Goal: Task Accomplishment & Management: Use online tool/utility

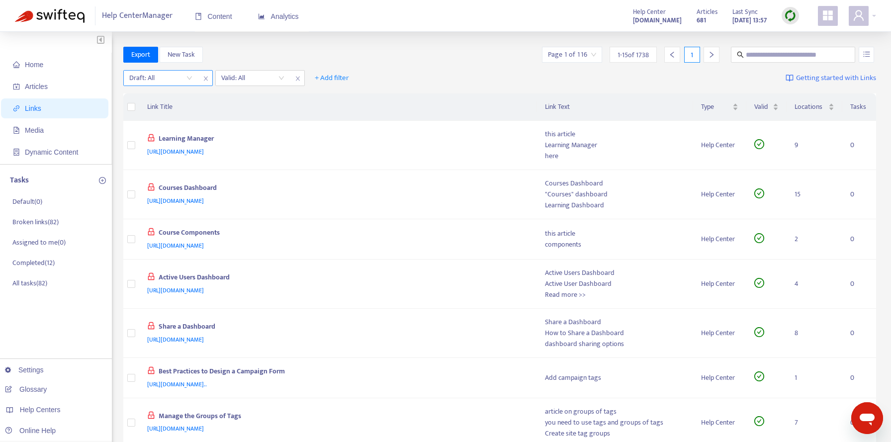
click at [189, 77] on input "search" at bounding box center [160, 78] width 63 height 15
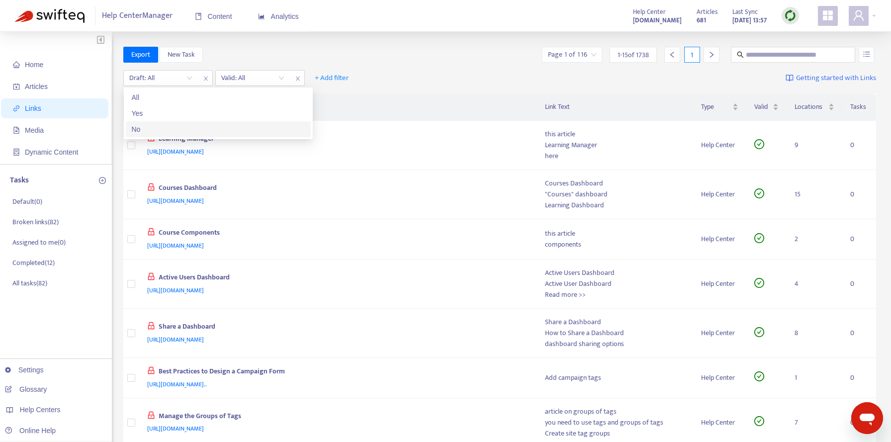
click at [179, 123] on div "No" at bounding box center [218, 129] width 185 height 16
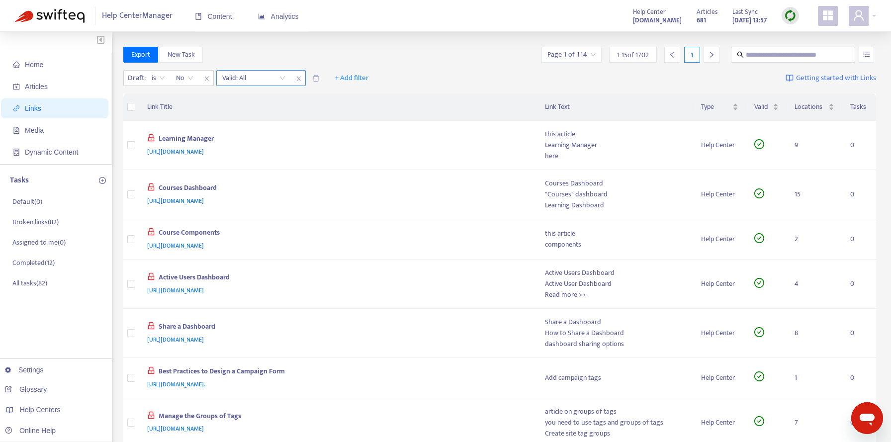
click at [256, 76] on input "search" at bounding box center [253, 78] width 63 height 15
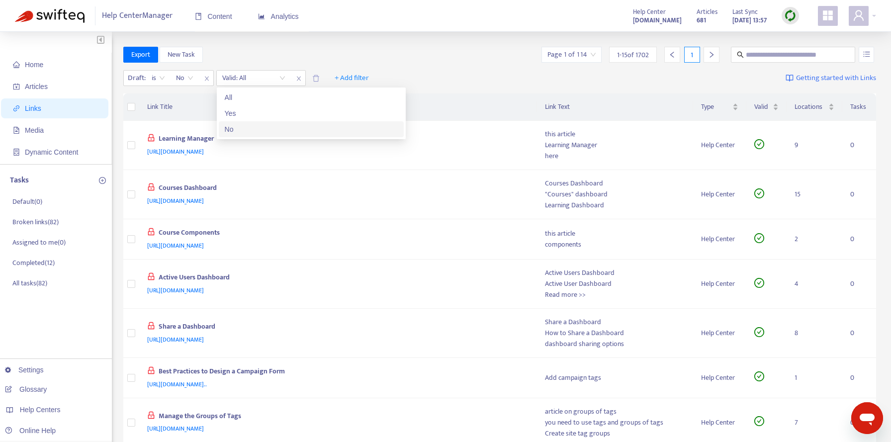
click at [248, 125] on div "No" at bounding box center [311, 129] width 173 height 11
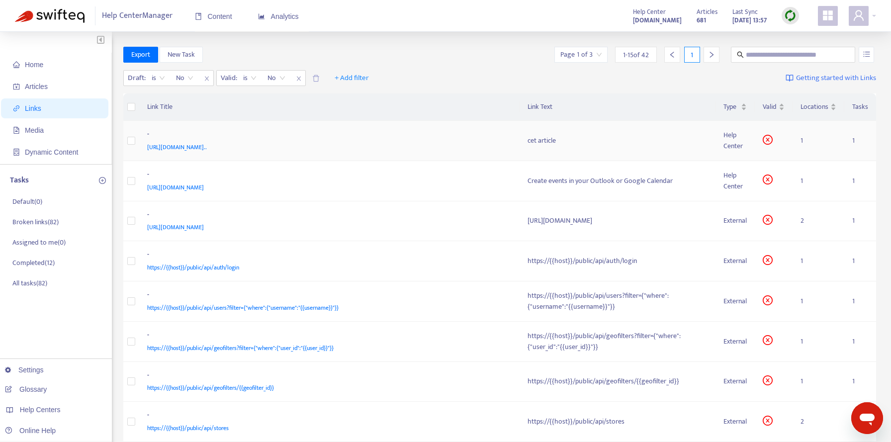
click at [436, 142] on div "[URL][DOMAIN_NAME].." at bounding box center [327, 147] width 361 height 11
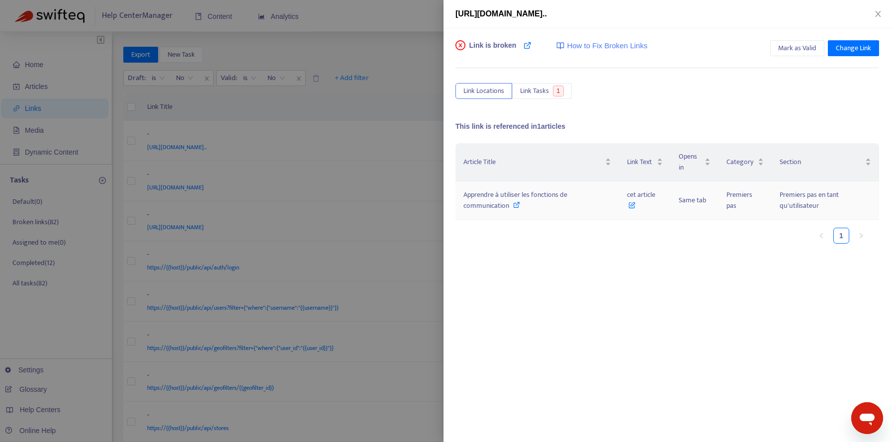
click at [516, 205] on icon at bounding box center [516, 204] width 7 height 7
click at [850, 47] on span "Change Link" at bounding box center [853, 48] width 35 height 11
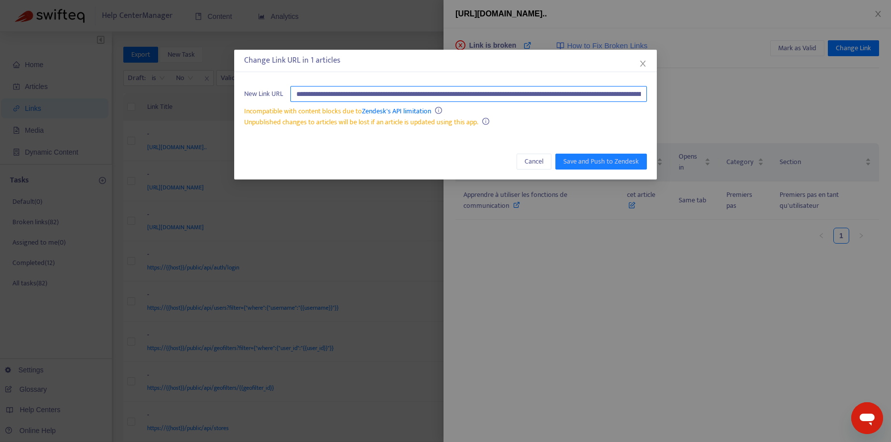
click at [607, 88] on input "**********" at bounding box center [468, 94] width 357 height 16
paste input "text"
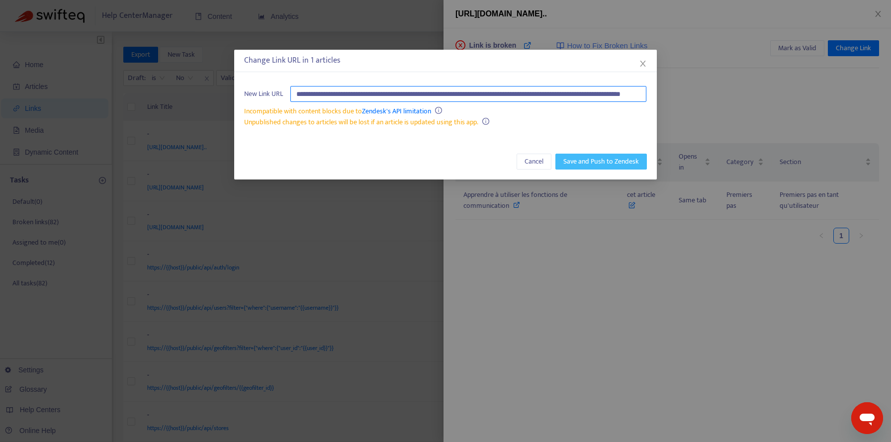
type input "**********"
click at [603, 160] on span "Save and Push to Zendesk" at bounding box center [601, 161] width 76 height 11
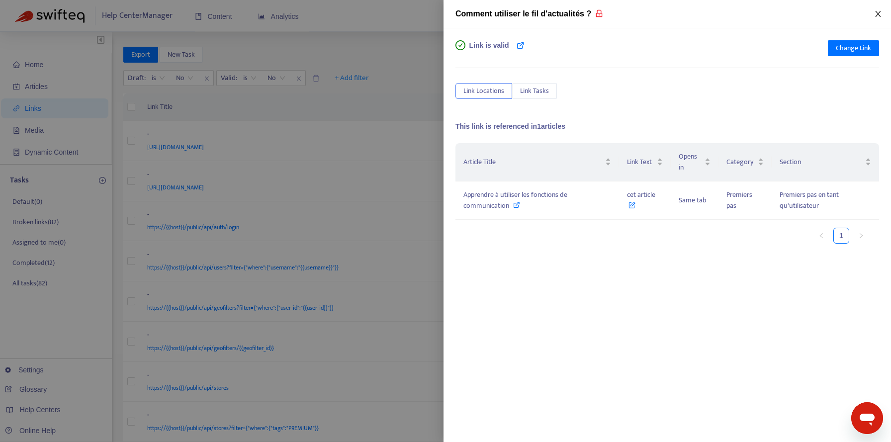
click at [879, 12] on icon "close" at bounding box center [877, 14] width 5 height 6
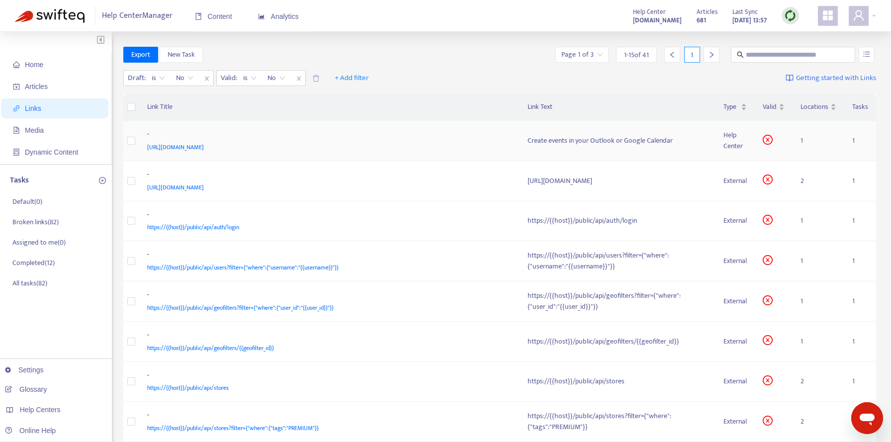
click at [476, 134] on div "-" at bounding box center [327, 135] width 361 height 13
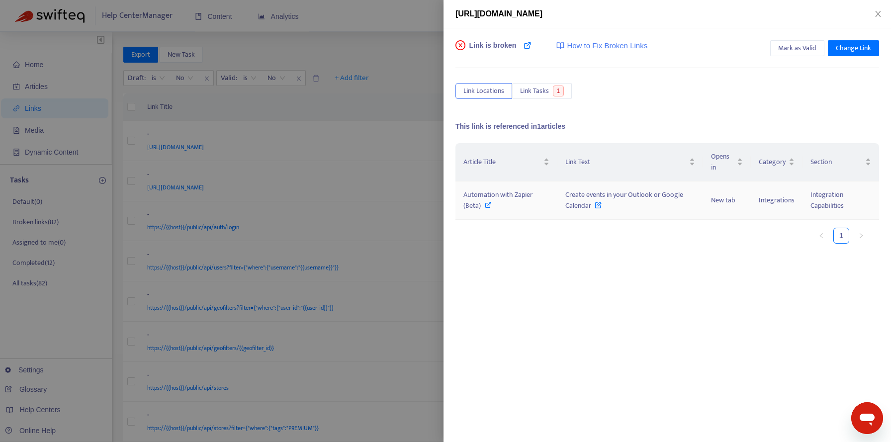
click at [599, 206] on icon at bounding box center [598, 202] width 7 height 11
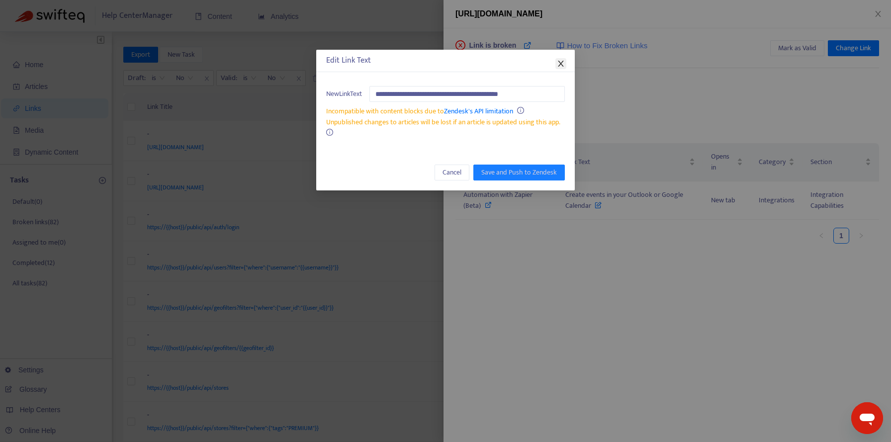
click at [561, 64] on icon "close" at bounding box center [560, 64] width 5 height 6
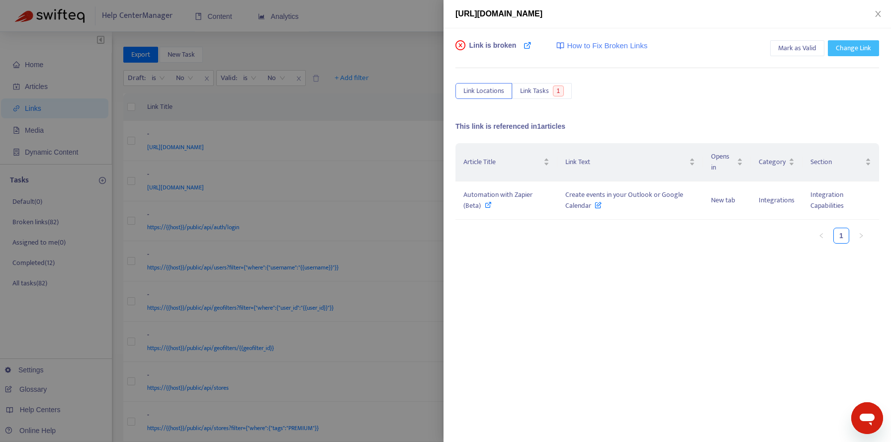
click at [844, 51] on span "Change Link" at bounding box center [853, 48] width 35 height 11
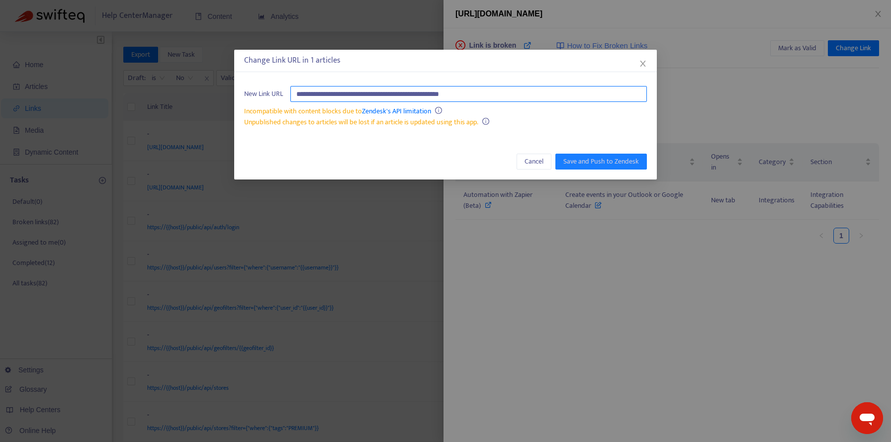
click at [561, 94] on input "**********" at bounding box center [468, 94] width 357 height 16
paste input "**********"
type input "**********"
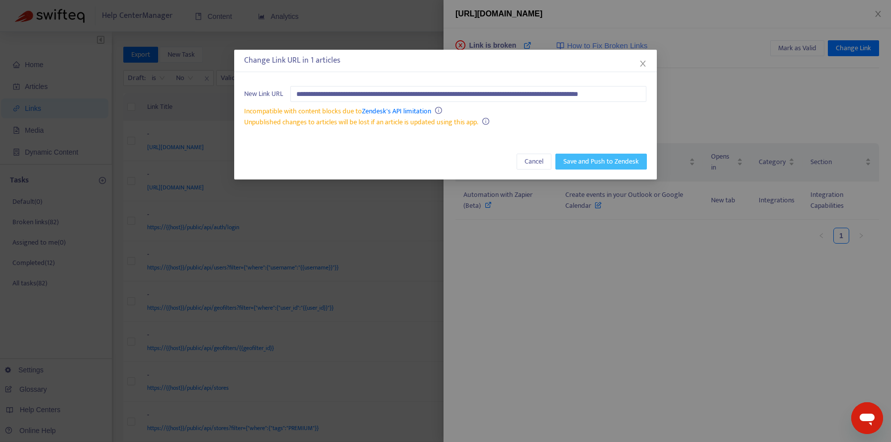
scroll to position [0, 0]
click at [577, 161] on span "Save and Push to Zendesk" at bounding box center [601, 161] width 76 height 11
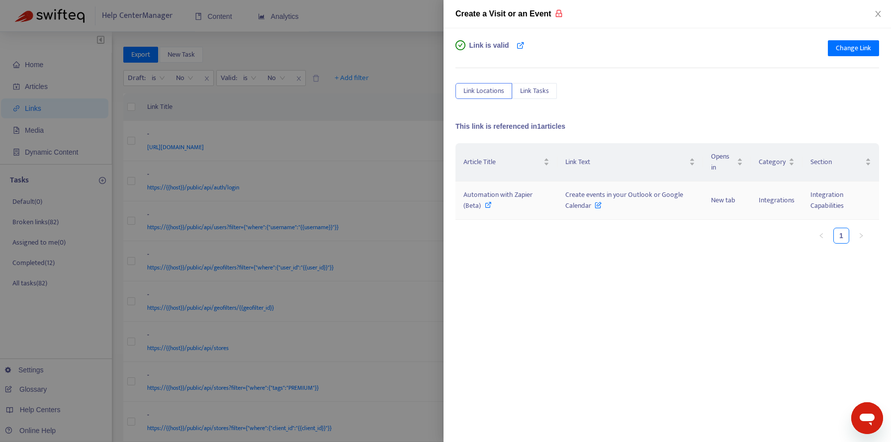
click at [490, 202] on icon at bounding box center [488, 204] width 7 height 7
click at [879, 13] on icon "close" at bounding box center [878, 14] width 8 height 8
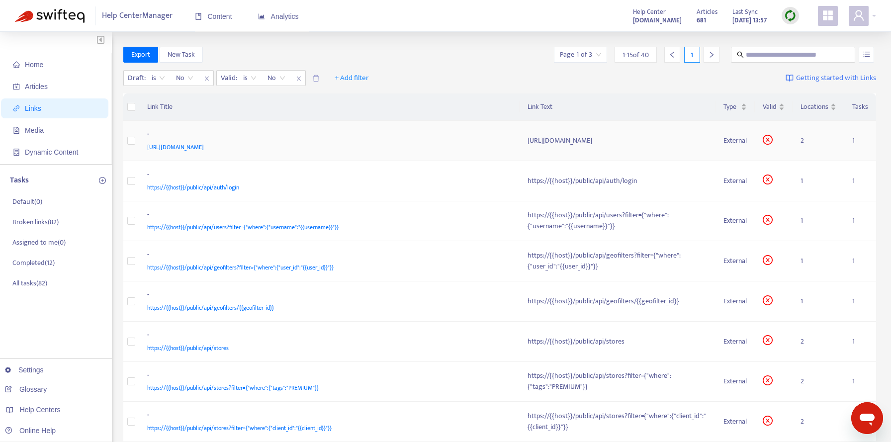
click at [427, 142] on div "[URL][DOMAIN_NAME]" at bounding box center [327, 147] width 361 height 11
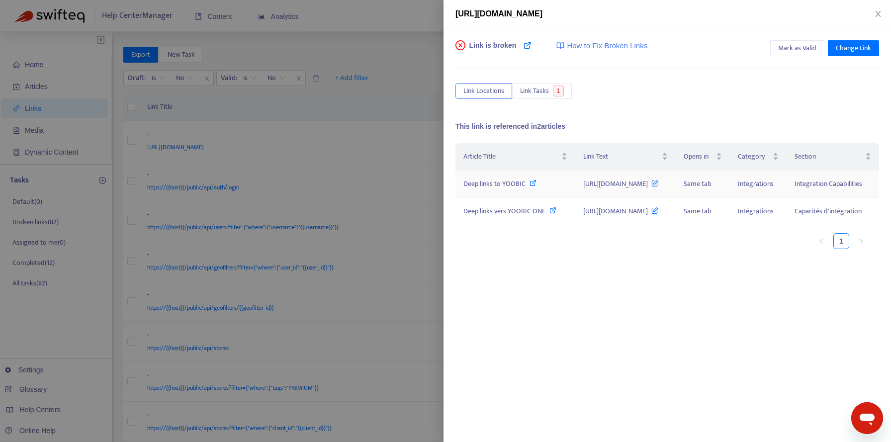
click at [658, 183] on icon at bounding box center [654, 181] width 7 height 11
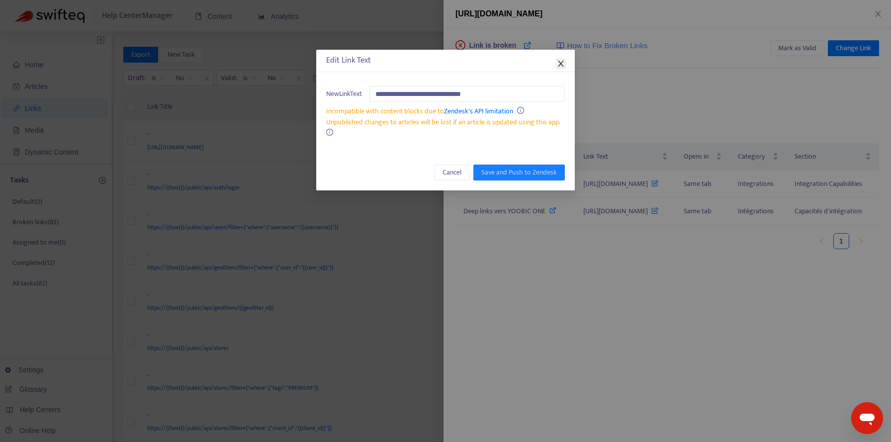
click at [561, 65] on icon "close" at bounding box center [561, 64] width 8 height 8
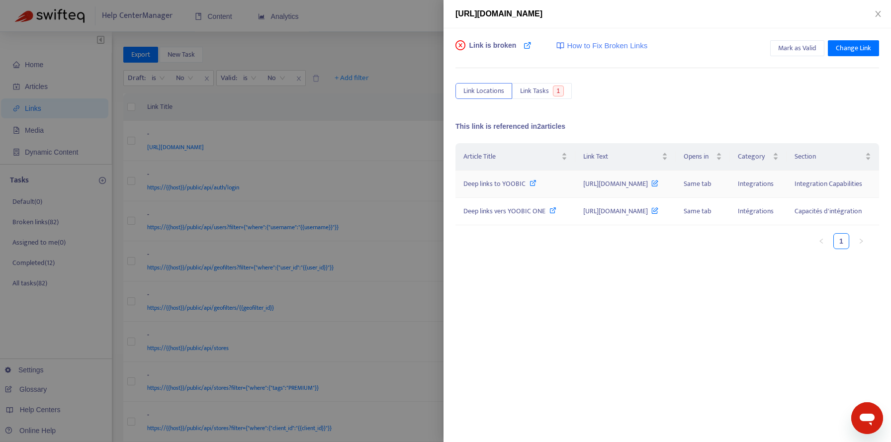
click at [533, 182] on icon at bounding box center [533, 183] width 7 height 7
click at [811, 45] on span "Mark as Valid" at bounding box center [797, 48] width 38 height 11
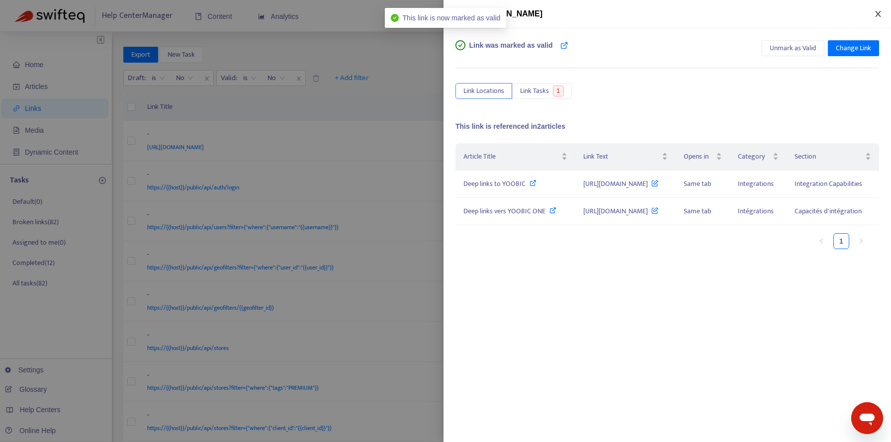
click at [876, 13] on icon "close" at bounding box center [878, 14] width 8 height 8
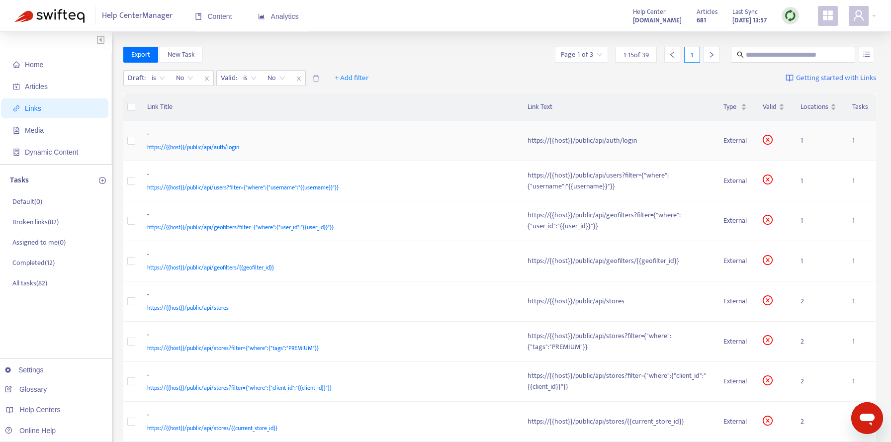
click at [464, 128] on td "- https://{{host}}/public/api/auth/login" at bounding box center [329, 141] width 381 height 40
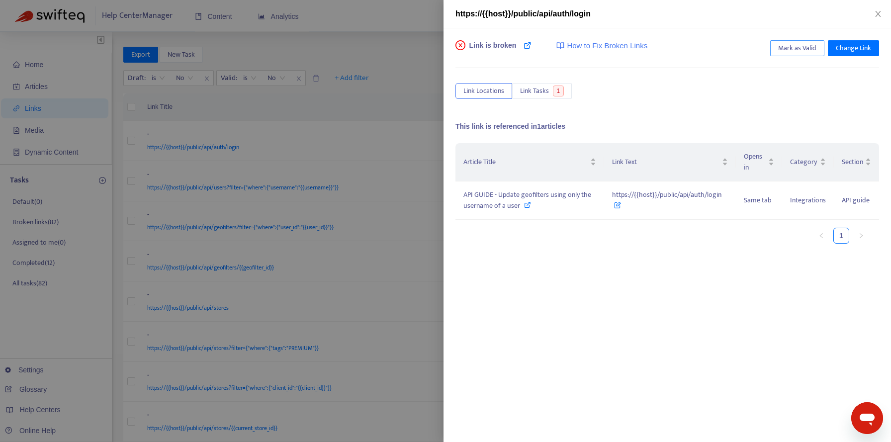
click at [805, 44] on span "Mark as Valid" at bounding box center [797, 48] width 38 height 11
click at [877, 14] on icon "close" at bounding box center [878, 14] width 8 height 8
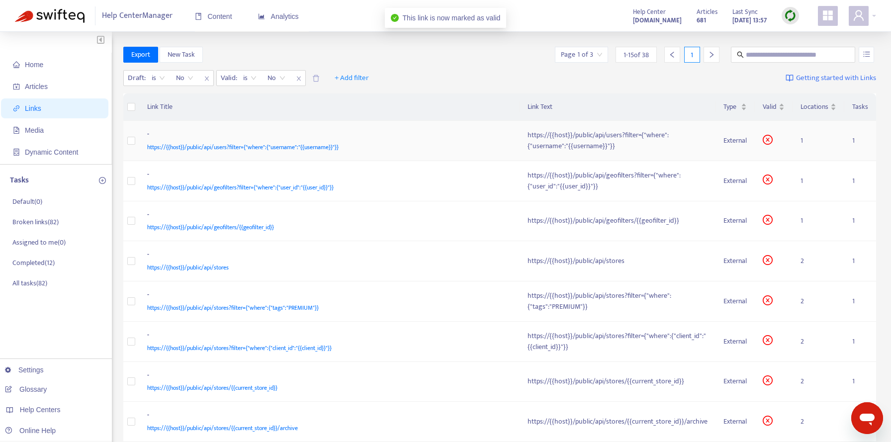
click at [465, 130] on div "-" at bounding box center [327, 135] width 361 height 13
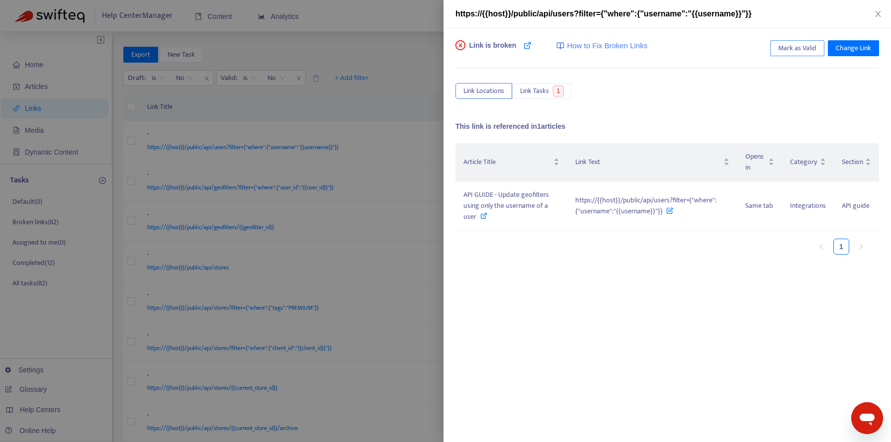
click at [805, 47] on span "Mark as Valid" at bounding box center [797, 48] width 38 height 11
click at [876, 15] on icon "close" at bounding box center [878, 14] width 8 height 8
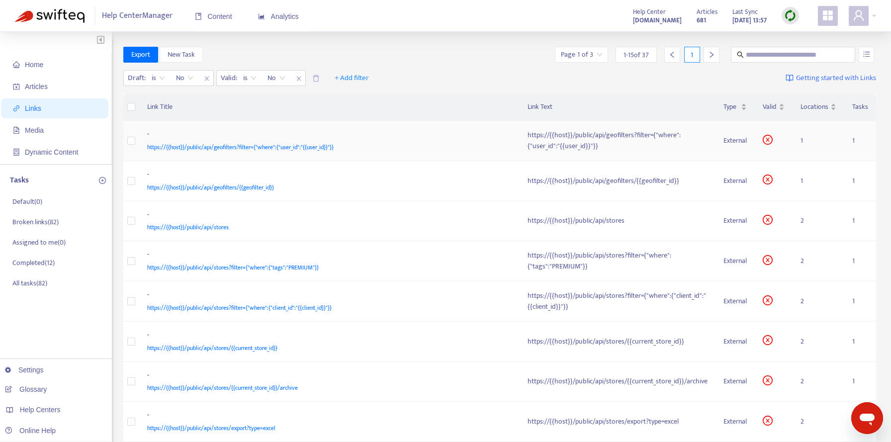
click at [461, 133] on div "-" at bounding box center [327, 135] width 361 height 13
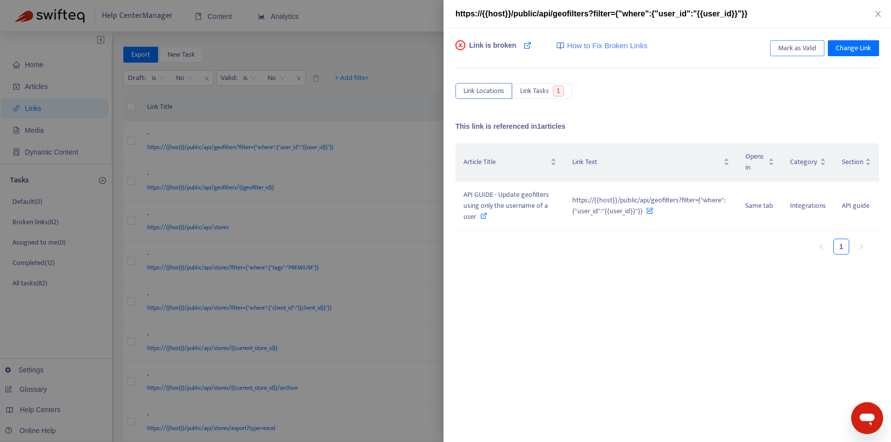
click at [792, 45] on span "Mark as Valid" at bounding box center [797, 48] width 38 height 11
click at [879, 13] on icon "close" at bounding box center [878, 14] width 8 height 8
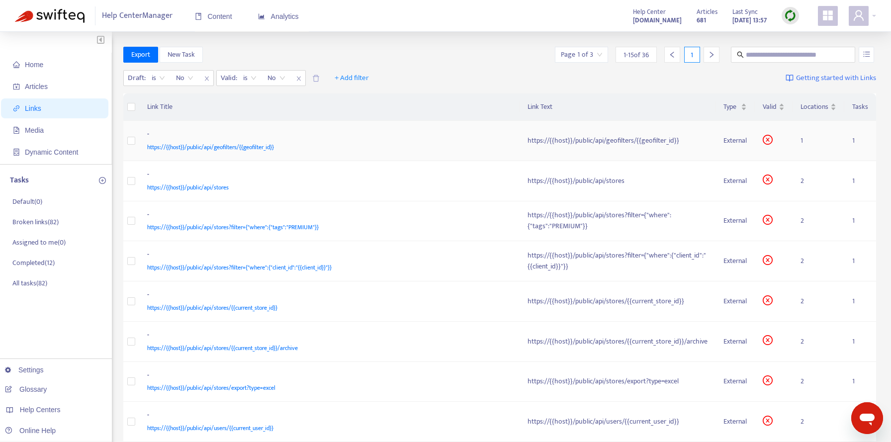
click at [448, 141] on div "-" at bounding box center [327, 135] width 361 height 13
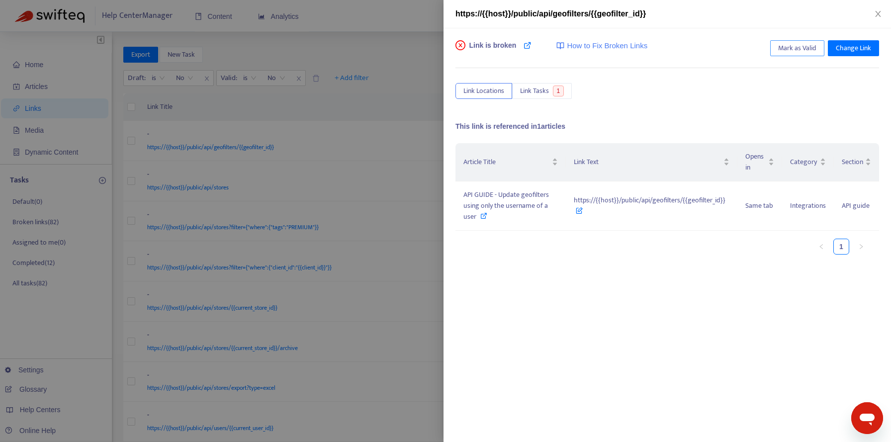
click at [786, 46] on span "Mark as Valid" at bounding box center [797, 48] width 38 height 11
click at [880, 15] on icon "close" at bounding box center [878, 14] width 8 height 8
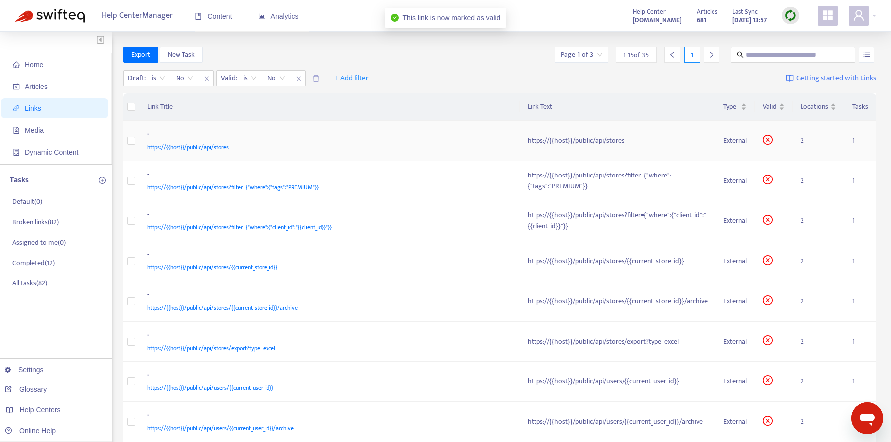
click at [465, 140] on div "-" at bounding box center [327, 135] width 361 height 13
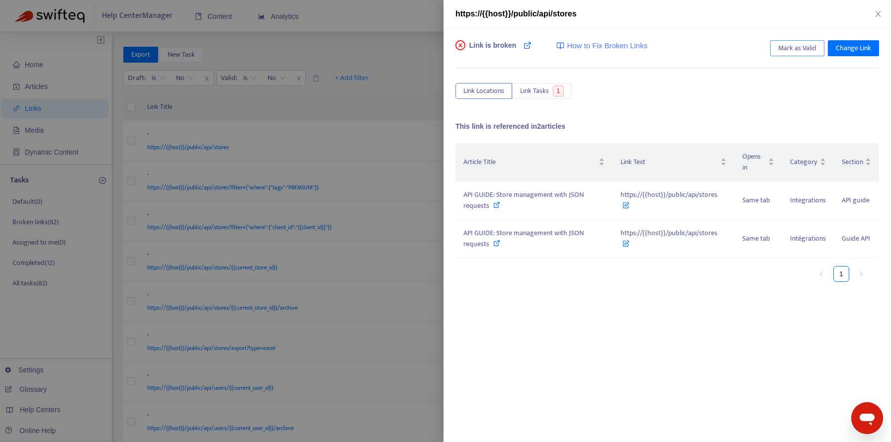
click at [802, 51] on span "Mark as Valid" at bounding box center [797, 48] width 38 height 11
click at [876, 15] on icon "close" at bounding box center [878, 14] width 8 height 8
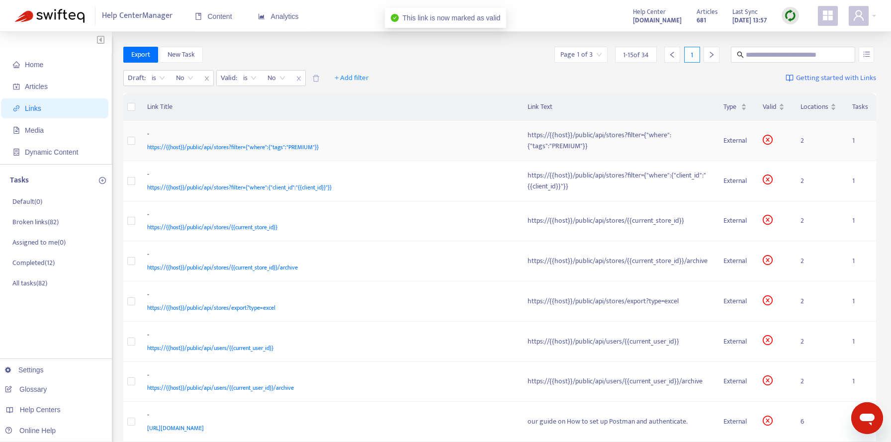
click at [471, 142] on div "https://{{host}}/public/api/stores?filter={"where":{"tags":"PREMIUM"}}" at bounding box center [327, 147] width 361 height 11
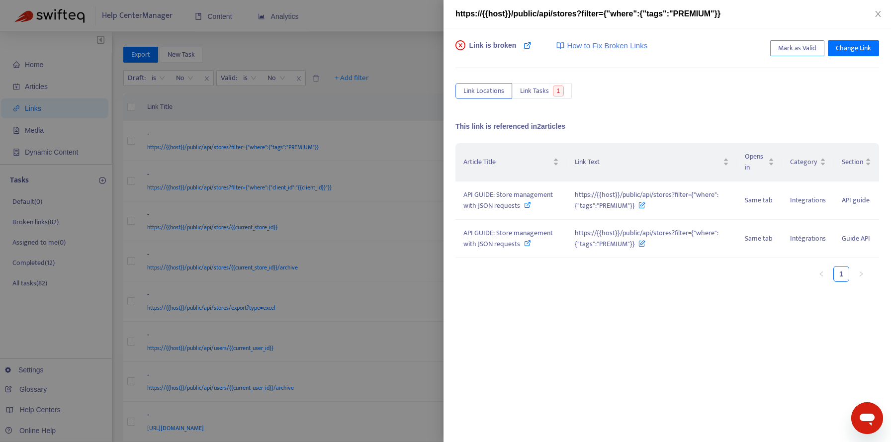
click at [800, 43] on span "Mark as Valid" at bounding box center [797, 48] width 38 height 11
click at [881, 14] on icon "close" at bounding box center [878, 14] width 8 height 8
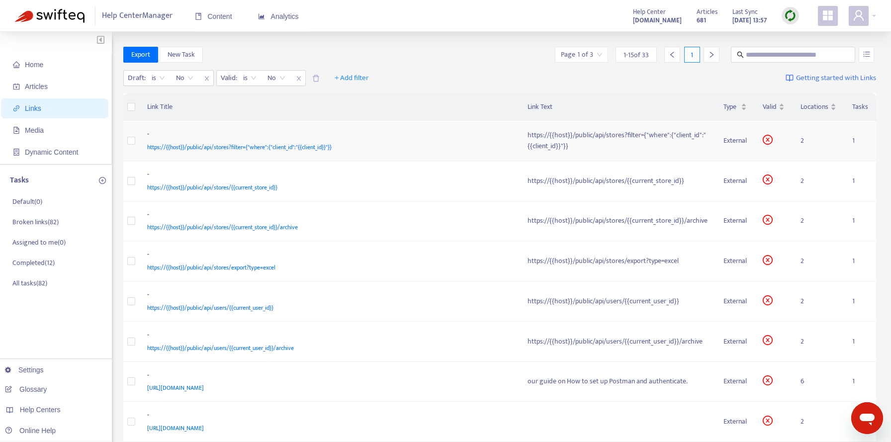
click at [483, 136] on div "- https://{{host}}/public/api/stores?filter={"where":{"client_id":"{{client_id}…" at bounding box center [329, 141] width 365 height 24
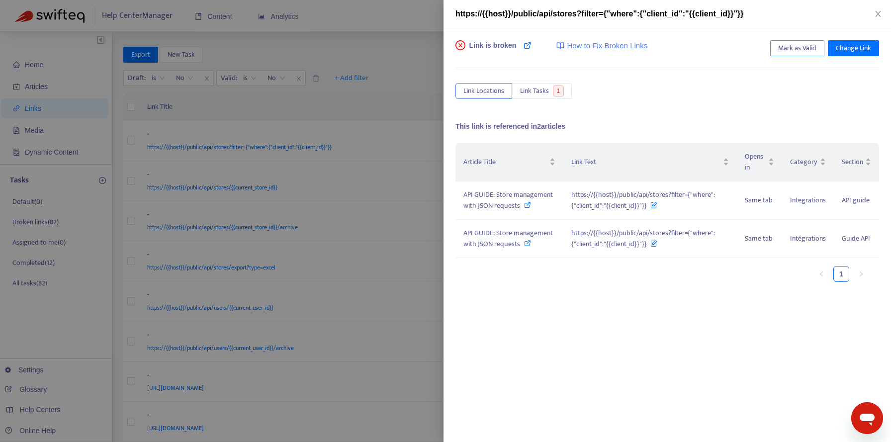
click at [777, 49] on button "Mark as Valid" at bounding box center [797, 48] width 54 height 16
click at [880, 12] on icon "close" at bounding box center [878, 14] width 8 height 8
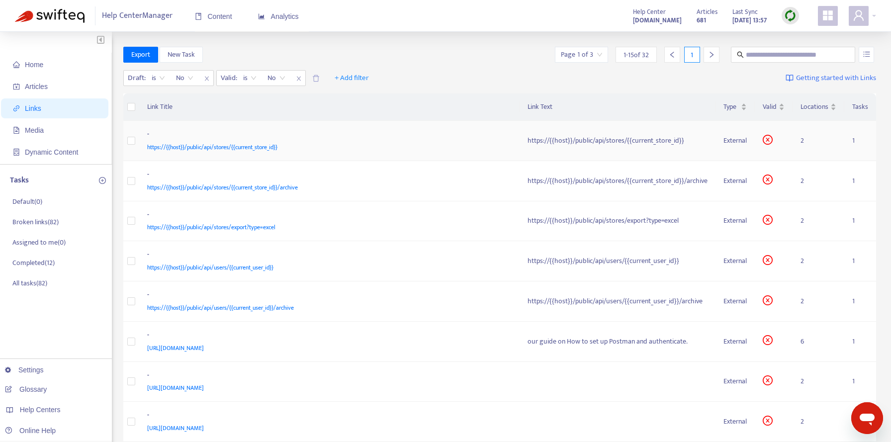
click at [461, 131] on div "-" at bounding box center [327, 135] width 361 height 13
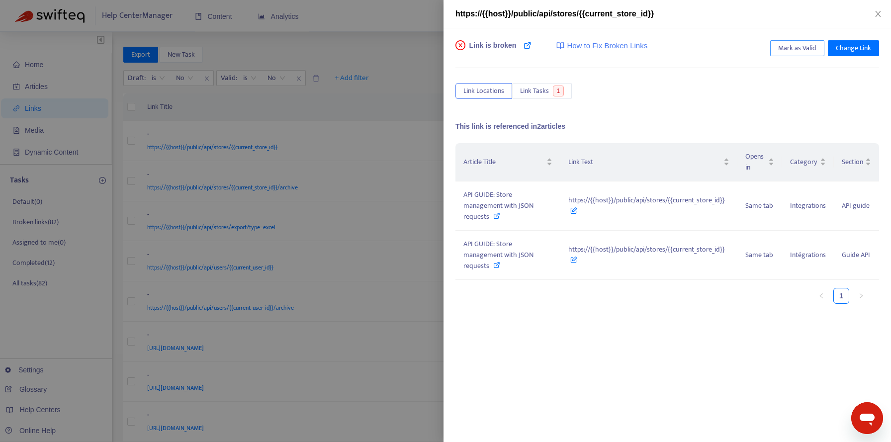
click at [800, 48] on span "Mark as Valid" at bounding box center [797, 48] width 38 height 11
click at [877, 13] on icon "close" at bounding box center [878, 14] width 8 height 8
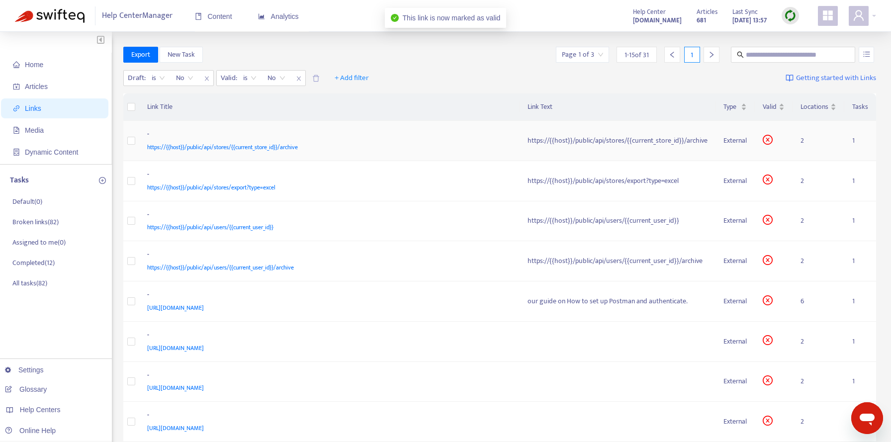
click at [453, 135] on div "-" at bounding box center [327, 135] width 361 height 13
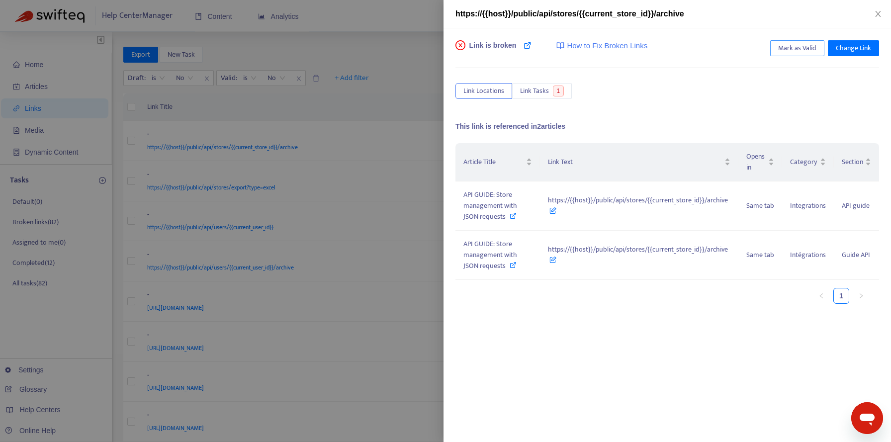
click at [805, 45] on span "Mark as Valid" at bounding box center [797, 48] width 38 height 11
click at [876, 14] on icon "close" at bounding box center [878, 14] width 8 height 8
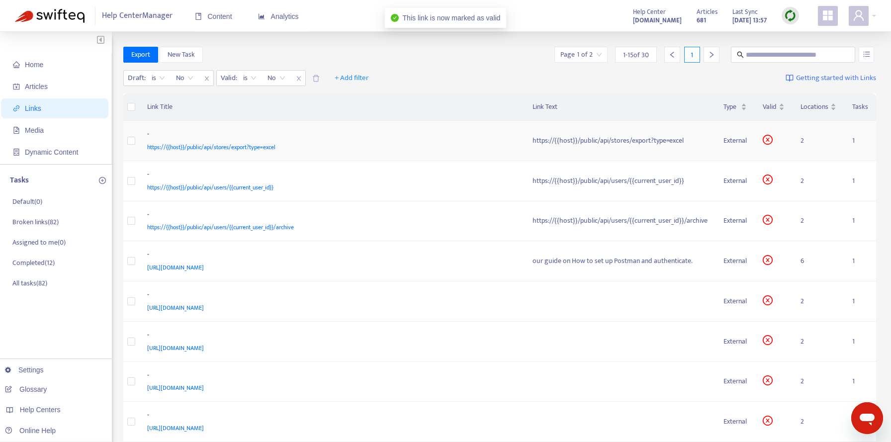
click at [476, 133] on div "-" at bounding box center [330, 135] width 366 height 13
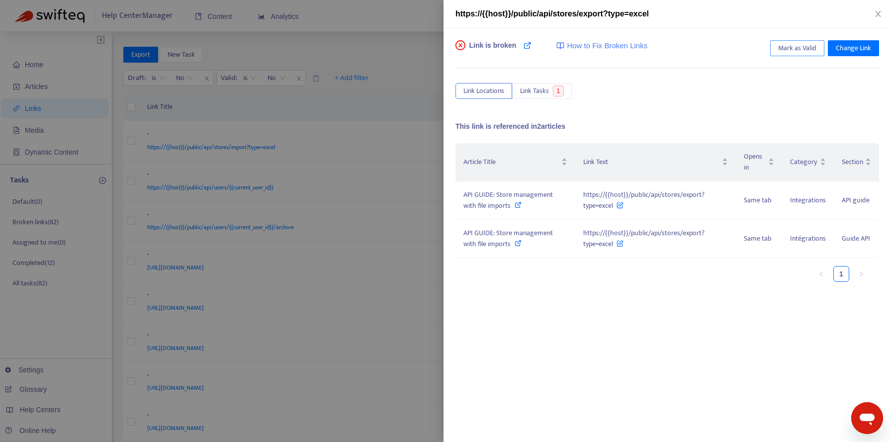
click at [795, 46] on span "Mark as Valid" at bounding box center [797, 48] width 38 height 11
click at [875, 14] on icon "close" at bounding box center [878, 14] width 8 height 8
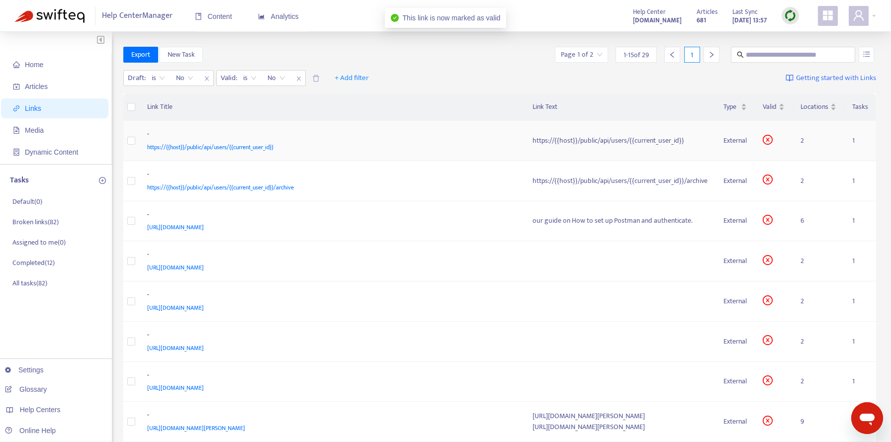
click at [483, 133] on div "- https://{{host}}/public/api/users/{{current_user_id}}" at bounding box center [332, 141] width 370 height 24
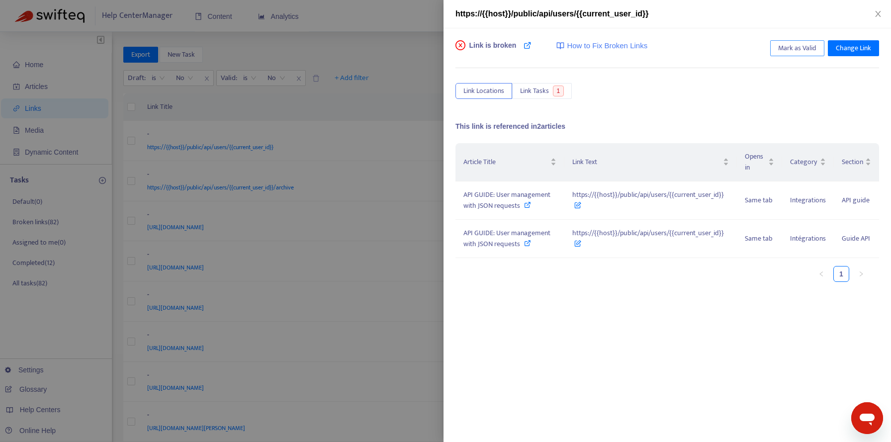
click at [792, 50] on span "Mark as Valid" at bounding box center [797, 48] width 38 height 11
click at [876, 14] on icon "close" at bounding box center [878, 14] width 8 height 8
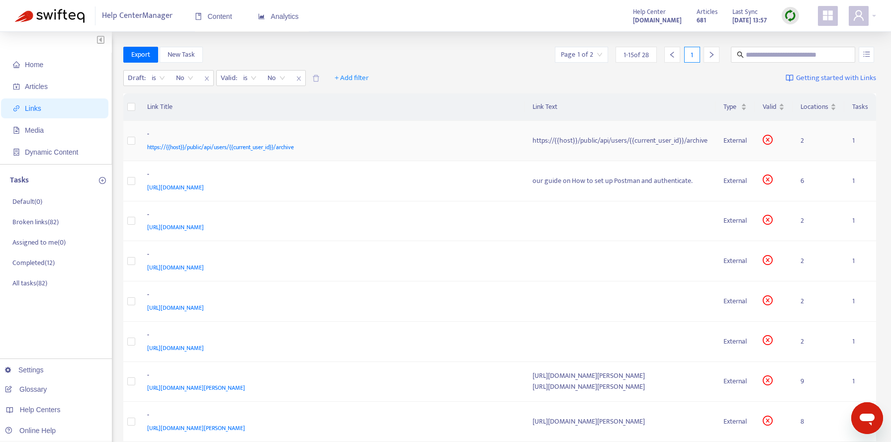
click at [525, 130] on td "https://{{host}}/public/api/users/{{current_user_id}}/archive" at bounding box center [620, 141] width 191 height 40
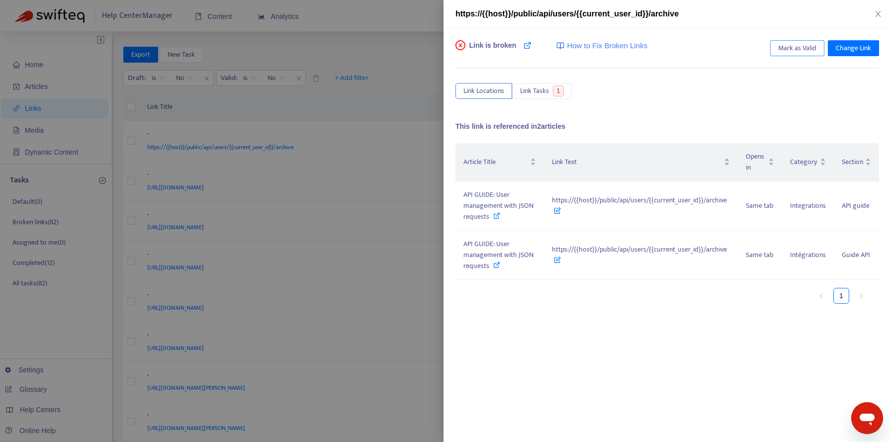
click at [788, 49] on span "Mark as Valid" at bounding box center [797, 48] width 38 height 11
click at [877, 15] on icon "close" at bounding box center [878, 14] width 8 height 8
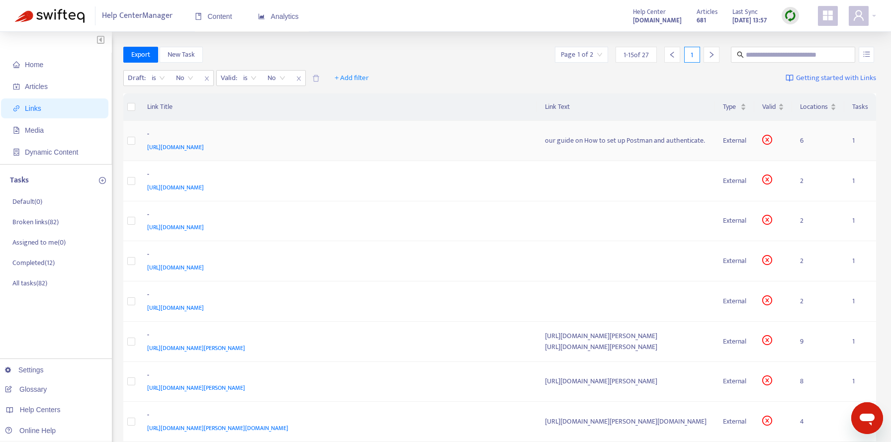
click at [474, 134] on div "-" at bounding box center [336, 135] width 378 height 13
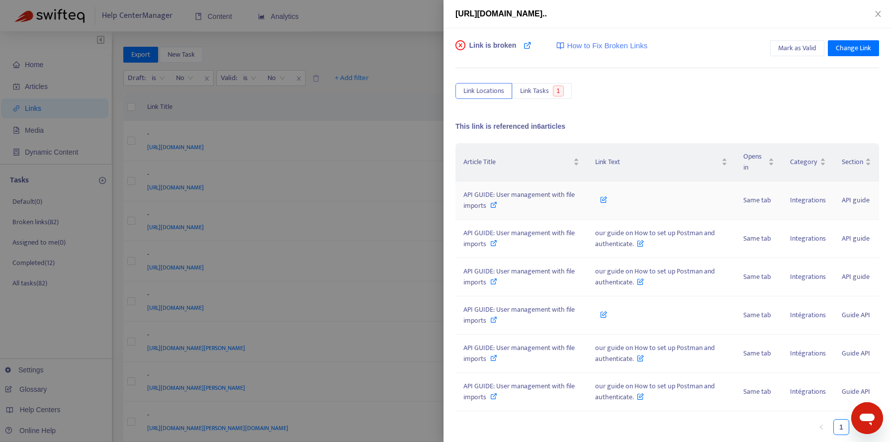
click at [495, 202] on icon at bounding box center [493, 204] width 7 height 7
click at [875, 13] on icon "close" at bounding box center [878, 14] width 8 height 8
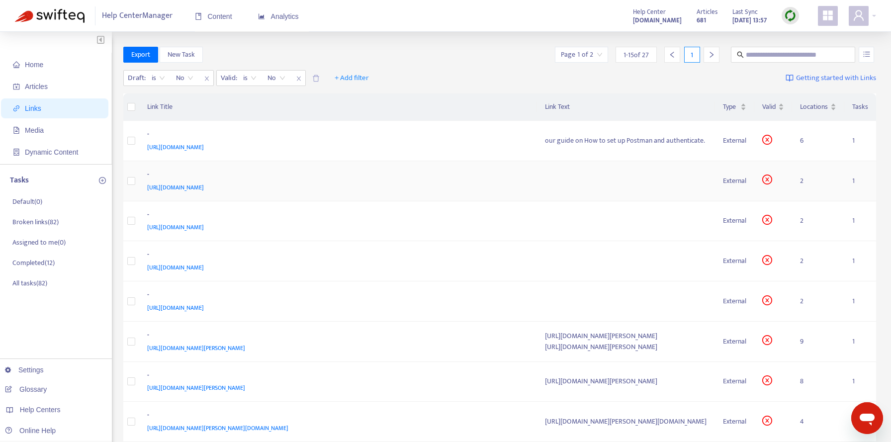
click at [466, 178] on div "-" at bounding box center [336, 175] width 378 height 13
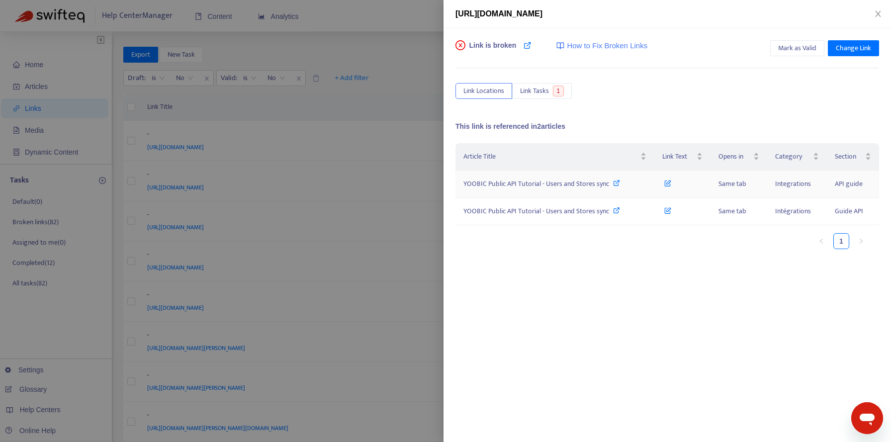
click at [614, 182] on icon at bounding box center [616, 183] width 7 height 7
click at [877, 14] on icon "close" at bounding box center [878, 14] width 8 height 8
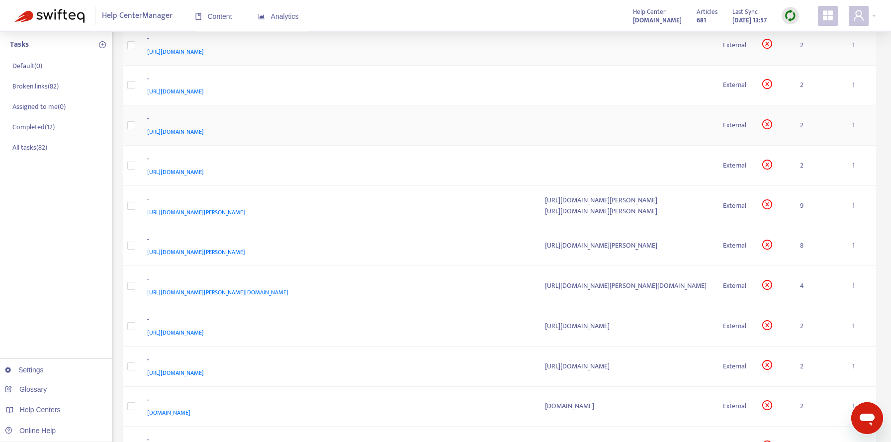
scroll to position [137, 0]
click at [485, 201] on div "- [URL][DOMAIN_NAME][PERSON_NAME]" at bounding box center [338, 204] width 382 height 24
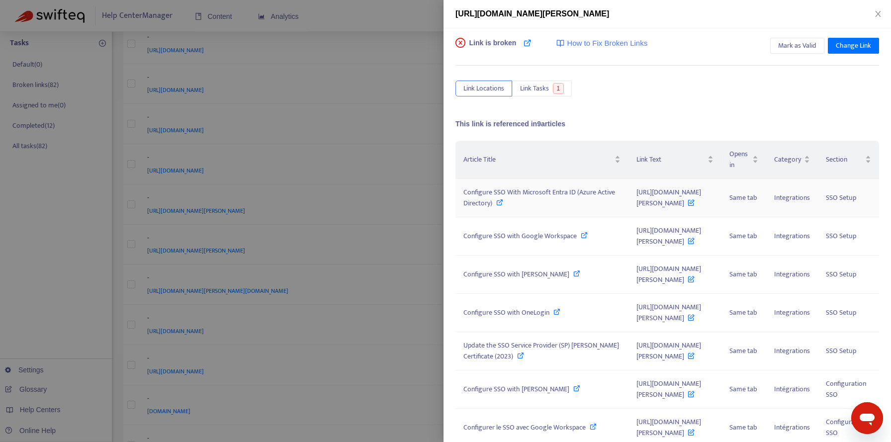
scroll to position [0, 0]
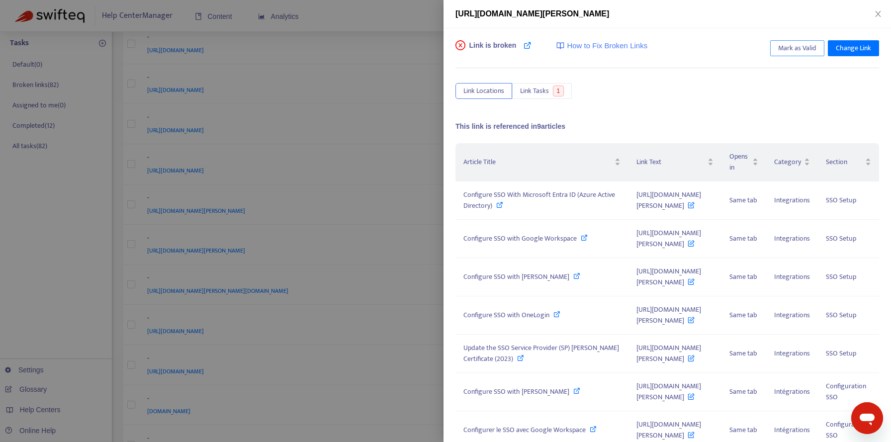
click at [796, 49] on span "Mark as Valid" at bounding box center [797, 48] width 38 height 11
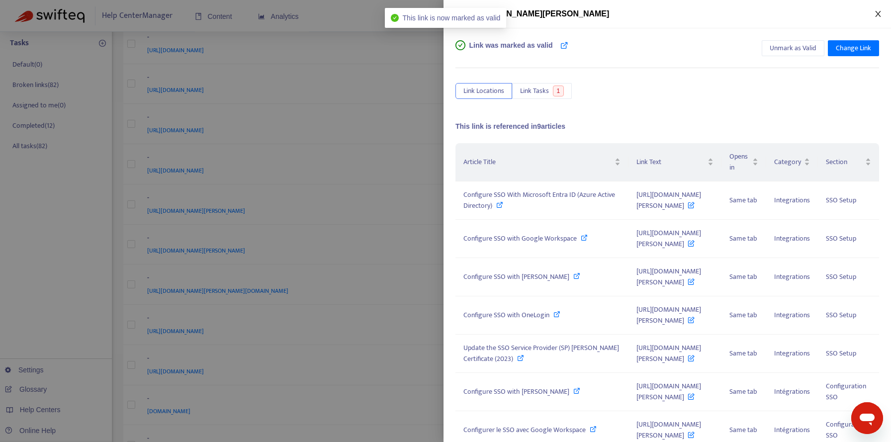
click at [873, 15] on button "Close" at bounding box center [878, 13] width 14 height 9
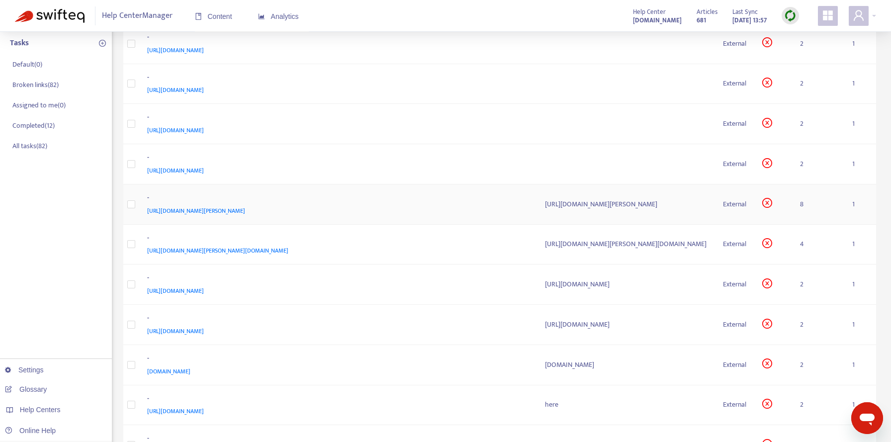
click at [519, 204] on div "- [URL][DOMAIN_NAME][PERSON_NAME]" at bounding box center [338, 204] width 382 height 24
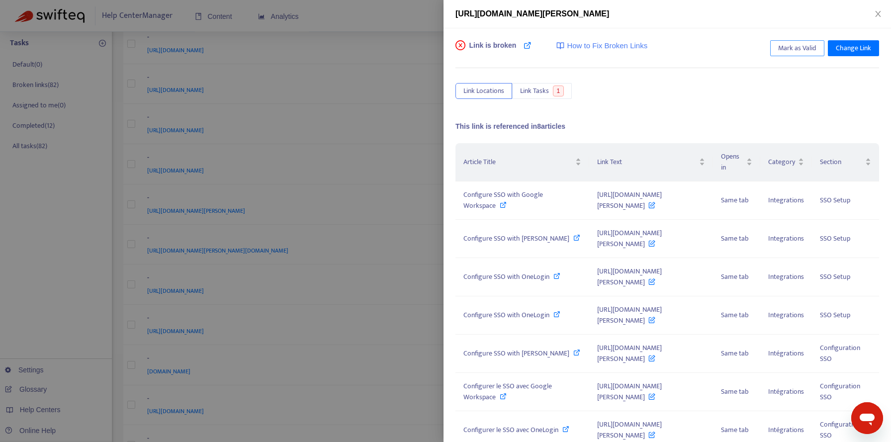
click at [807, 51] on span "Mark as Valid" at bounding box center [797, 48] width 38 height 11
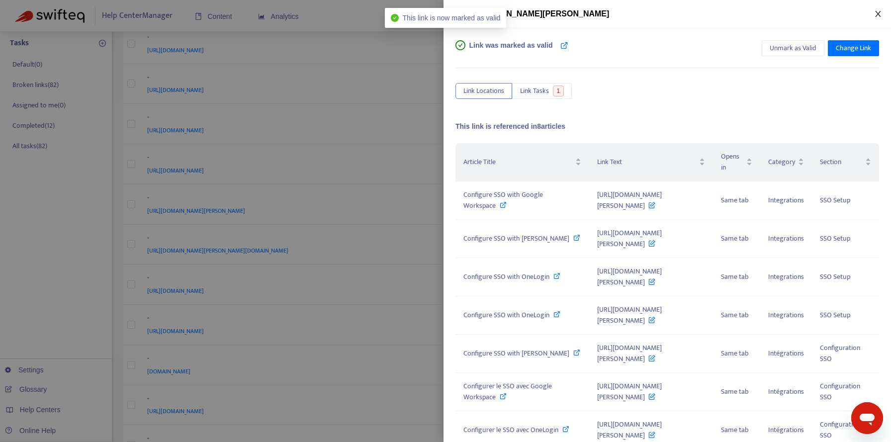
click at [875, 14] on icon "close" at bounding box center [878, 14] width 8 height 8
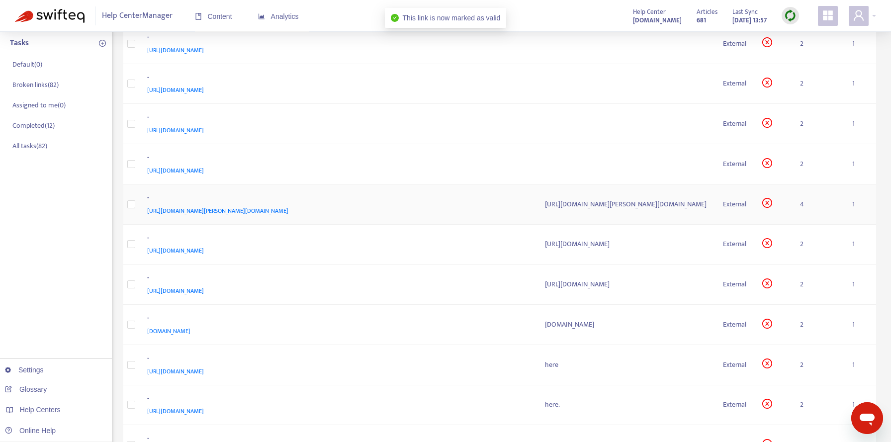
click at [606, 199] on div "[URL][DOMAIN_NAME][PERSON_NAME][DOMAIN_NAME]" at bounding box center [626, 204] width 162 height 11
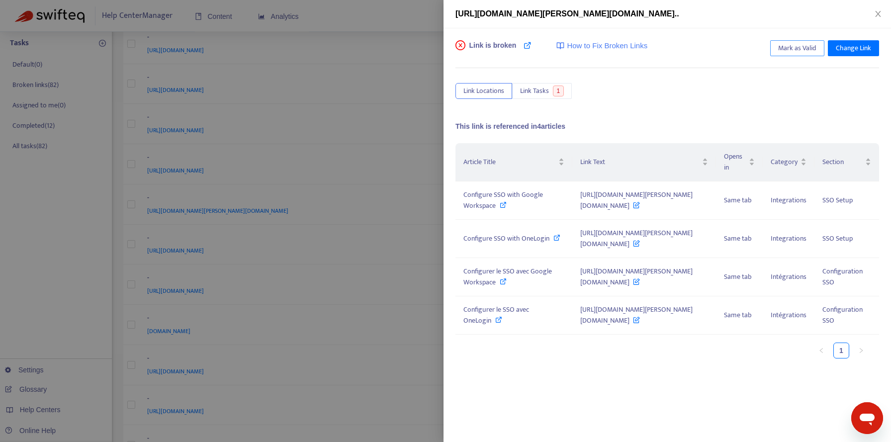
click at [793, 50] on span "Mark as Valid" at bounding box center [797, 48] width 38 height 11
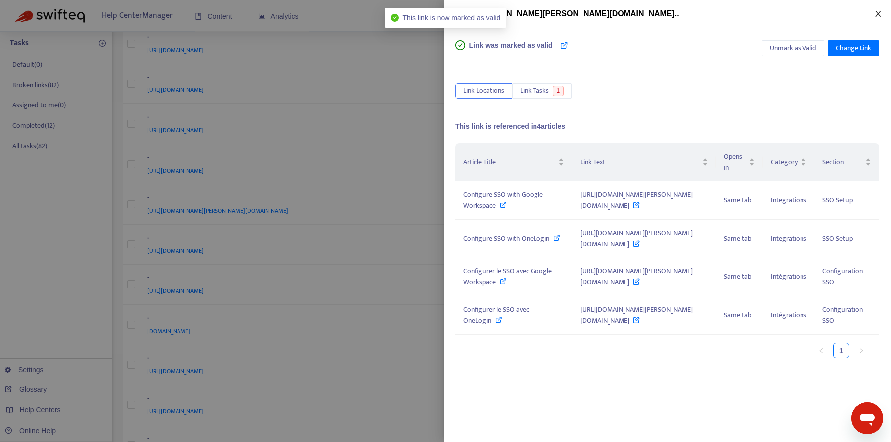
click at [878, 12] on icon "close" at bounding box center [878, 14] width 8 height 8
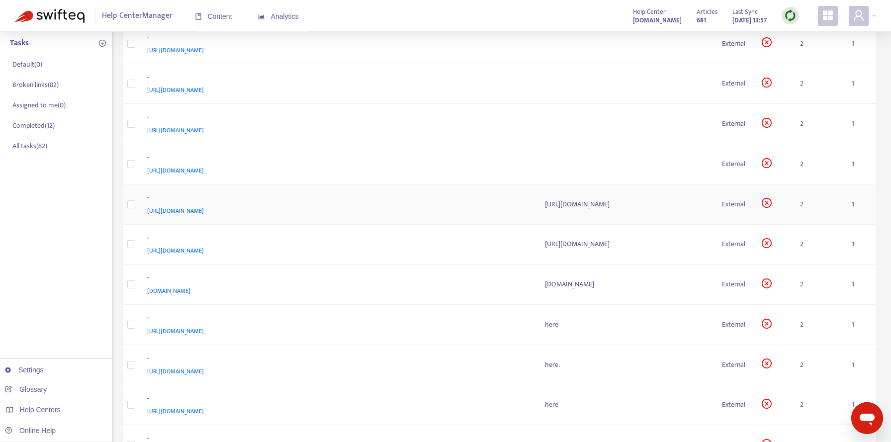
click at [596, 201] on div "[URL][DOMAIN_NAME]" at bounding box center [626, 204] width 162 height 11
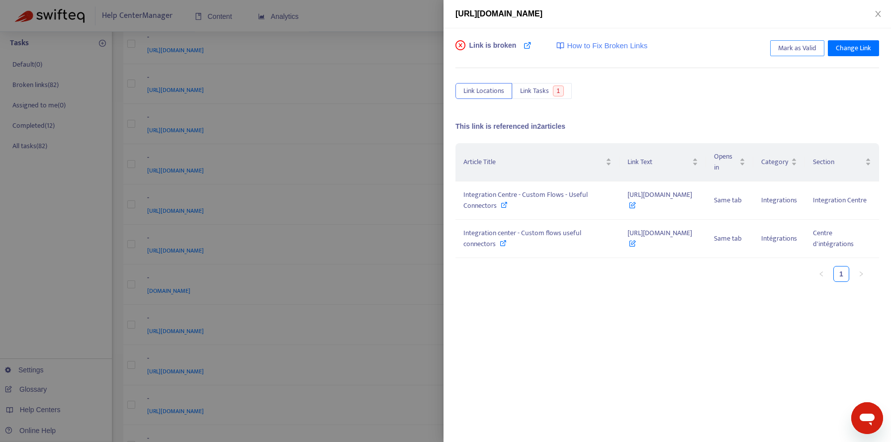
click at [789, 46] on span "Mark as Valid" at bounding box center [797, 48] width 38 height 11
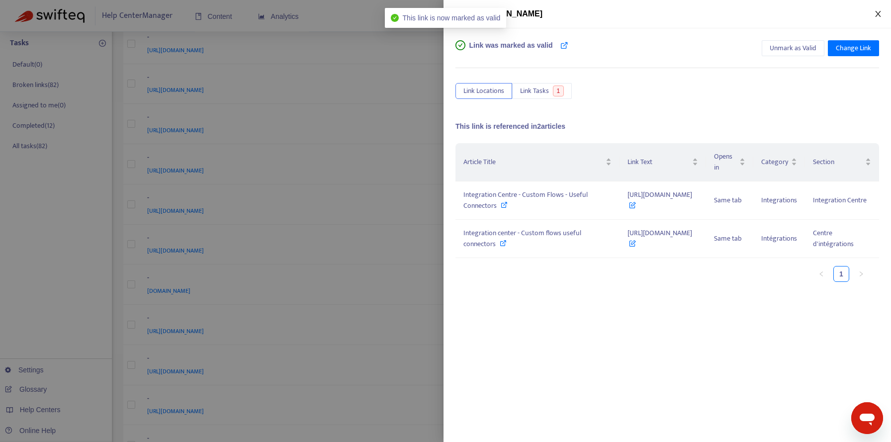
click at [877, 14] on icon "close" at bounding box center [878, 14] width 8 height 8
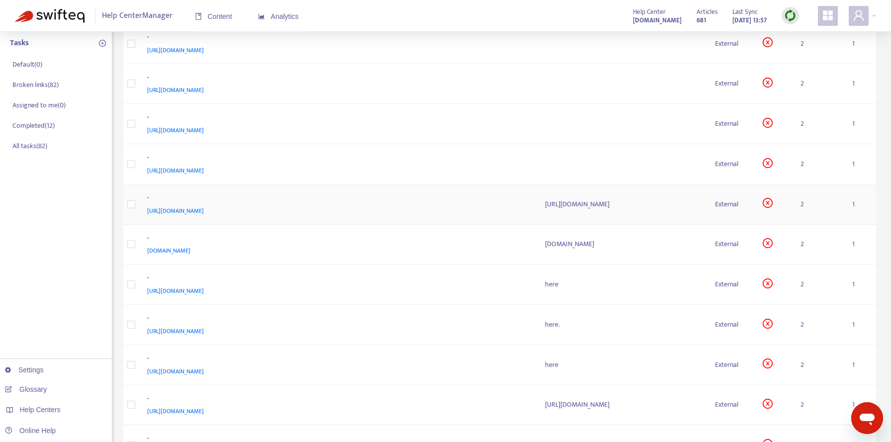
click at [588, 203] on div "[URL][DOMAIN_NAME]" at bounding box center [622, 204] width 154 height 11
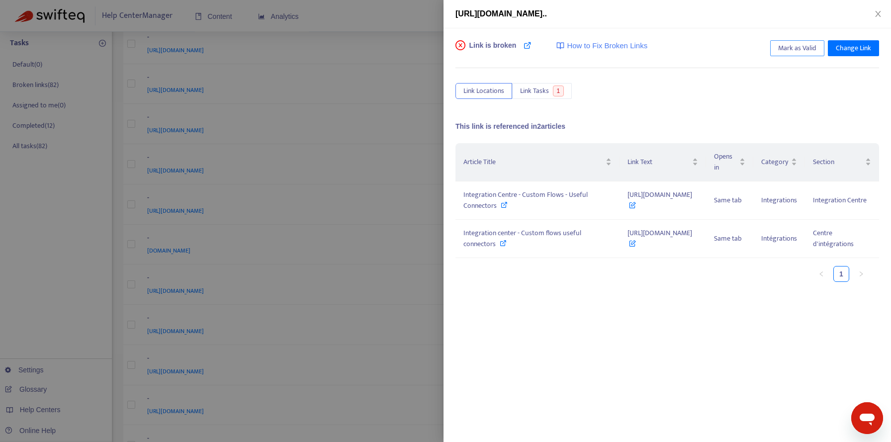
click at [780, 49] on span "Mark as Valid" at bounding box center [797, 48] width 38 height 11
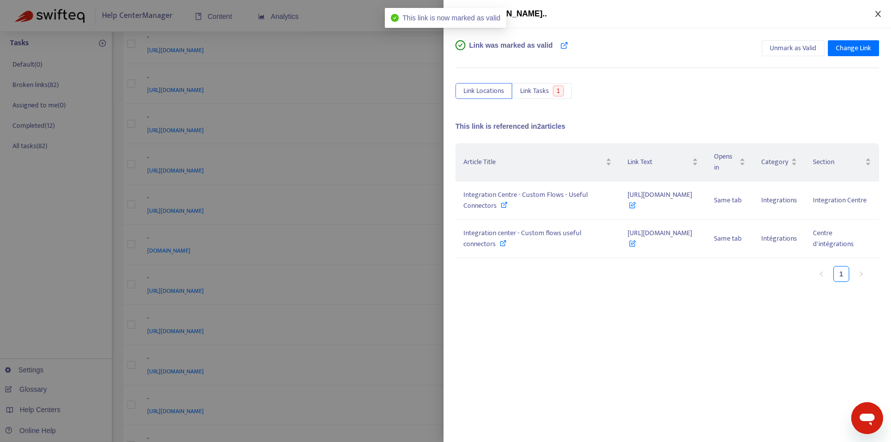
click at [876, 13] on icon "close" at bounding box center [878, 14] width 8 height 8
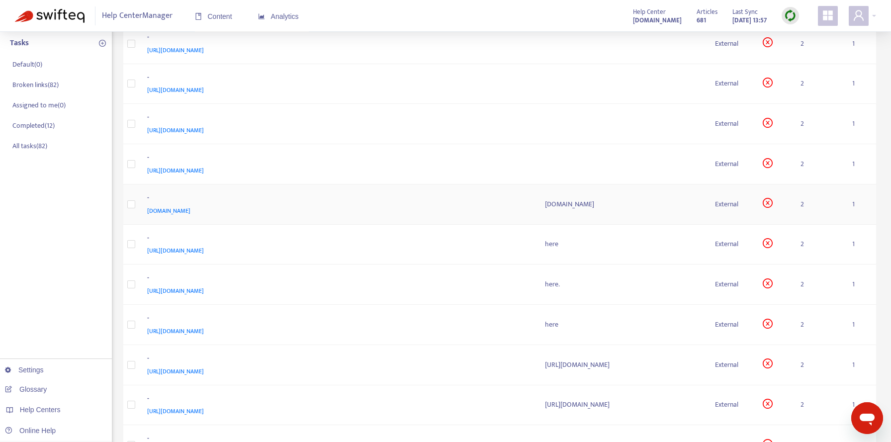
click at [584, 205] on div "[DOMAIN_NAME]" at bounding box center [622, 204] width 154 height 11
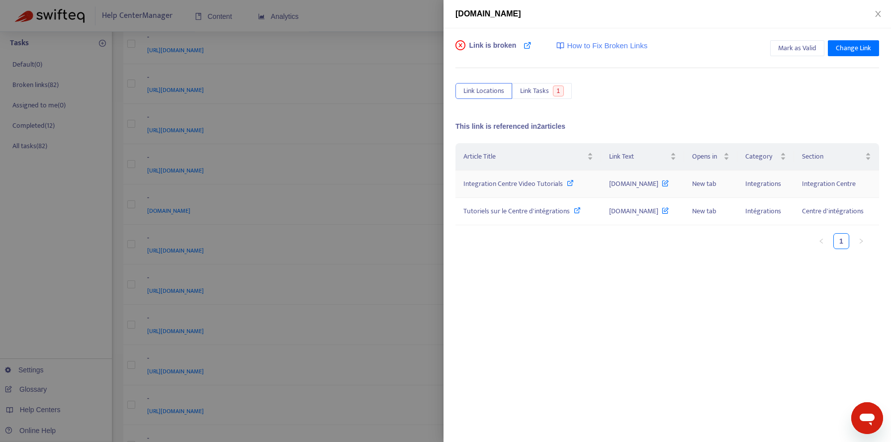
click at [570, 184] on icon at bounding box center [570, 183] width 7 height 7
click at [663, 184] on icon at bounding box center [665, 181] width 7 height 11
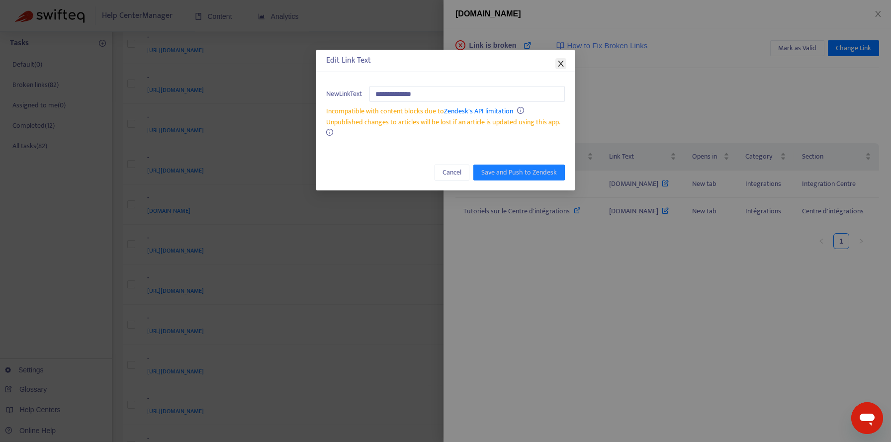
click at [557, 61] on icon "close" at bounding box center [561, 64] width 8 height 8
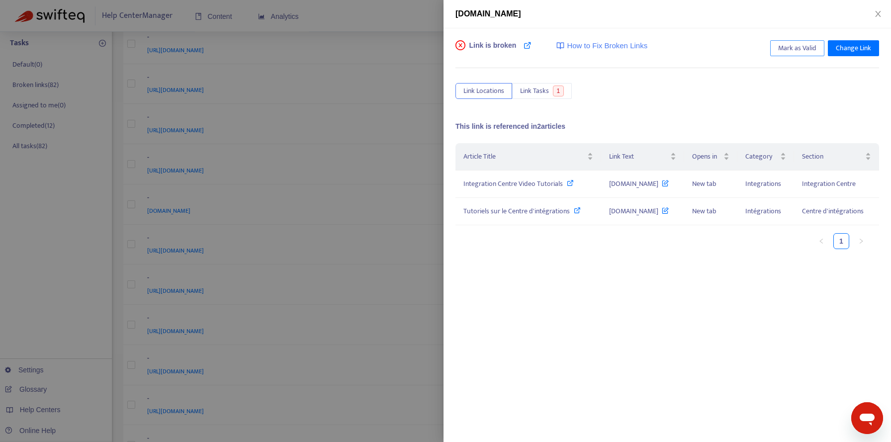
click at [794, 48] on span "Mark as Valid" at bounding box center [797, 48] width 38 height 11
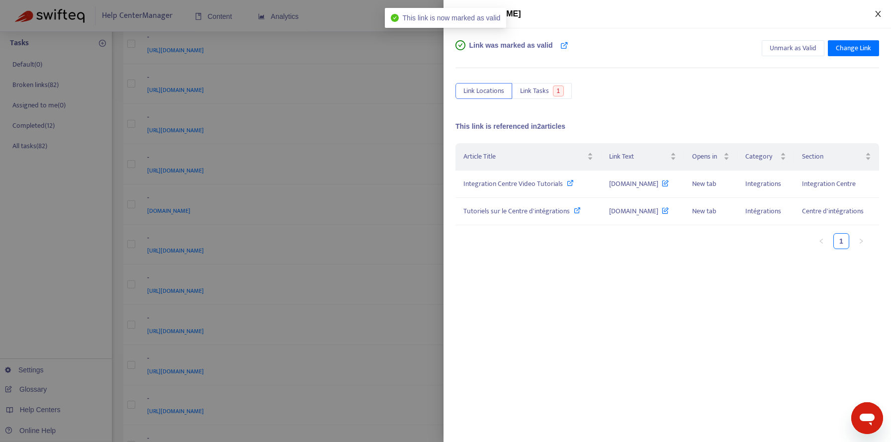
click at [875, 13] on icon "close" at bounding box center [878, 14] width 8 height 8
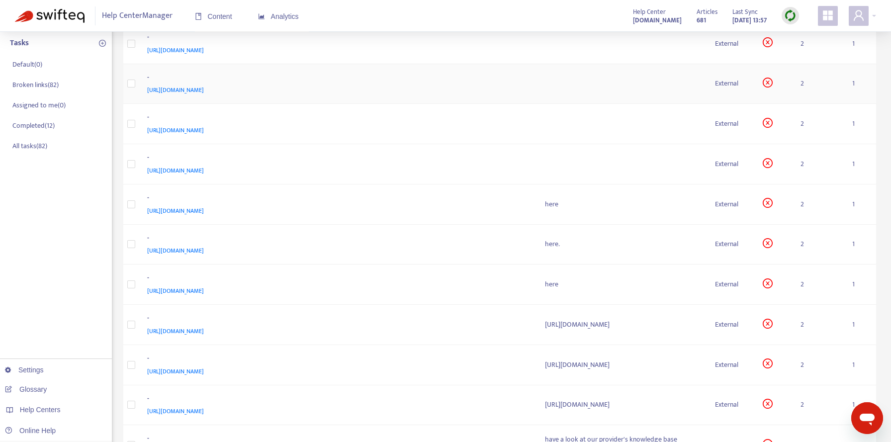
click at [533, 93] on td "- [URL][DOMAIN_NAME]" at bounding box center [338, 84] width 398 height 40
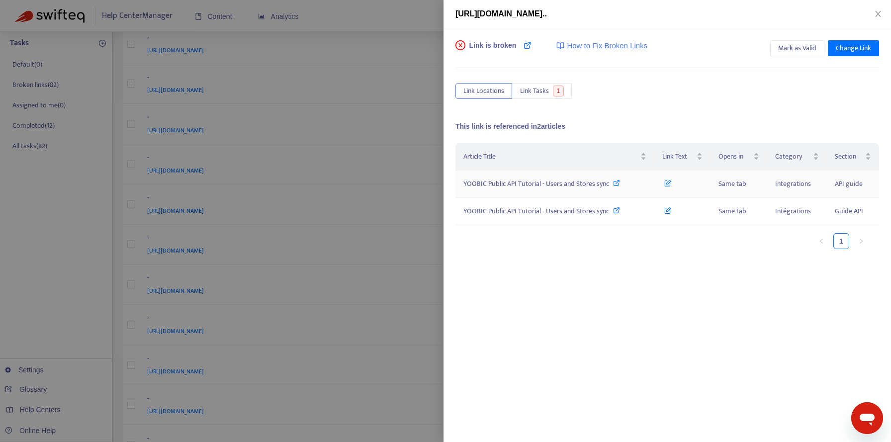
click at [616, 183] on icon at bounding box center [616, 183] width 7 height 7
click at [879, 13] on icon "close" at bounding box center [877, 14] width 5 height 6
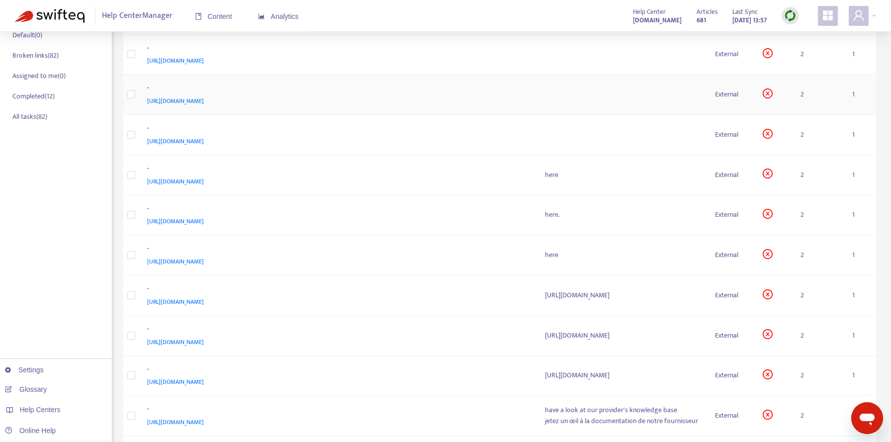
scroll to position [174, 0]
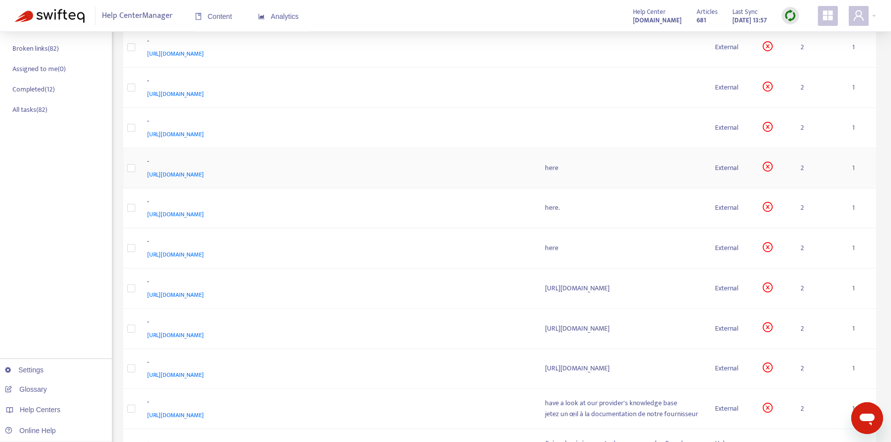
click at [506, 166] on div "-" at bounding box center [336, 162] width 378 height 13
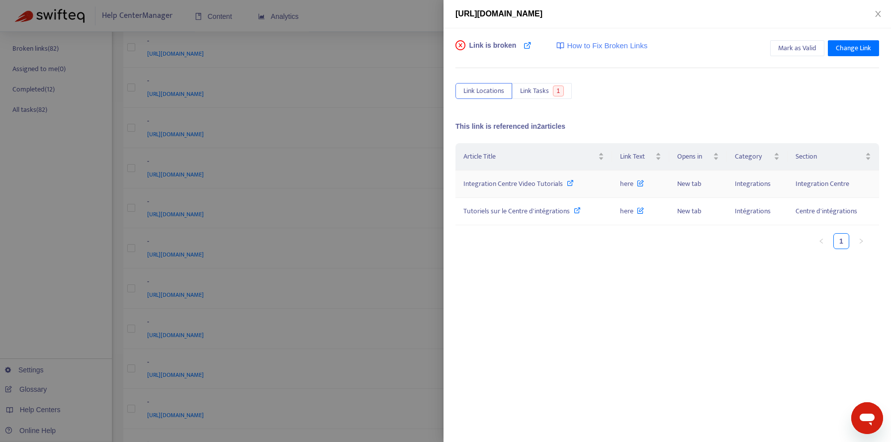
click at [569, 182] on icon at bounding box center [570, 183] width 7 height 7
drag, startPoint x: 650, startPoint y: 12, endPoint x: 456, endPoint y: 10, distance: 194.5
click at [456, 11] on span "[URL][DOMAIN_NAME]" at bounding box center [499, 13] width 87 height 8
copy span "[URL][DOMAIN_NAME]"
click at [570, 182] on icon at bounding box center [570, 183] width 7 height 7
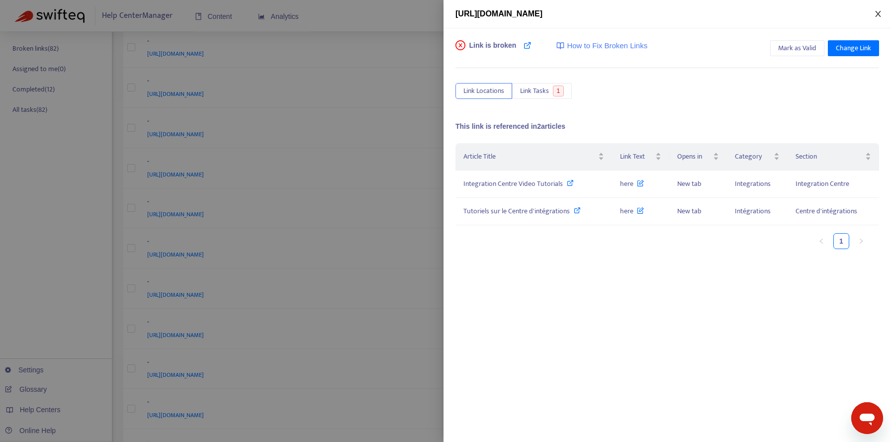
click at [879, 11] on icon "close" at bounding box center [878, 14] width 8 height 8
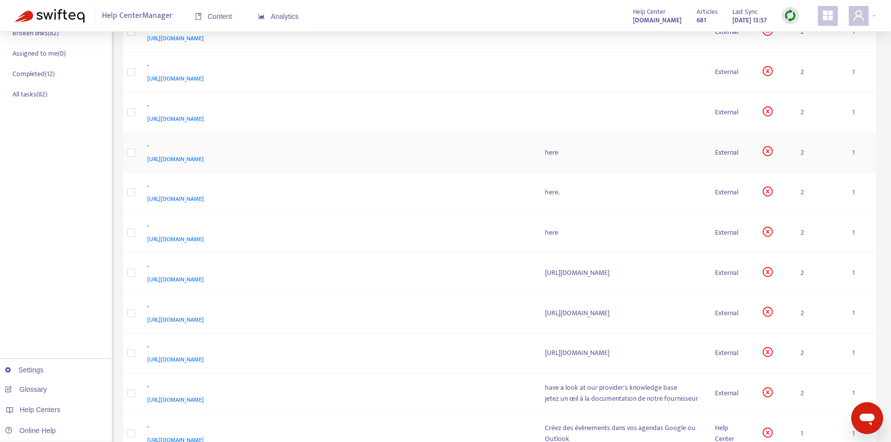
scroll to position [190, 0]
click at [411, 200] on div "[URL][DOMAIN_NAME]" at bounding box center [336, 197] width 378 height 11
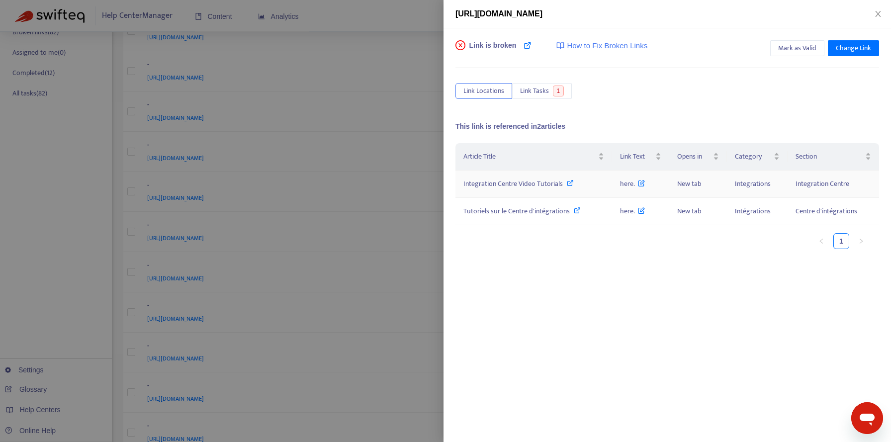
click at [570, 184] on icon at bounding box center [570, 183] width 7 height 7
click at [426, 87] on div at bounding box center [445, 221] width 891 height 442
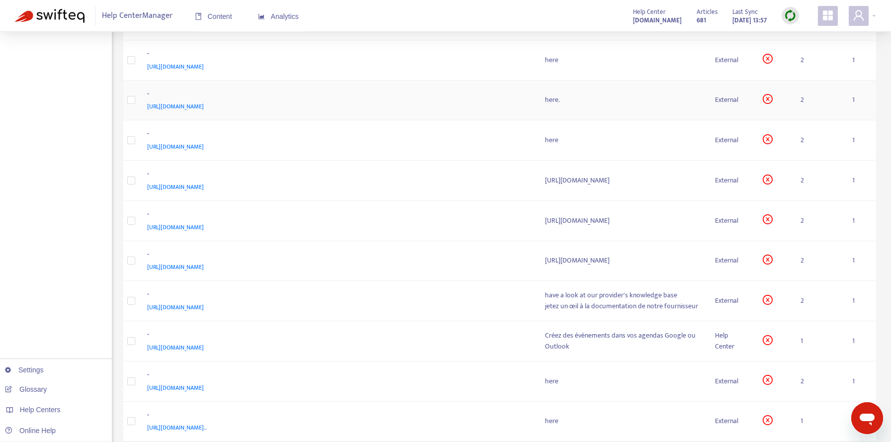
scroll to position [289, 0]
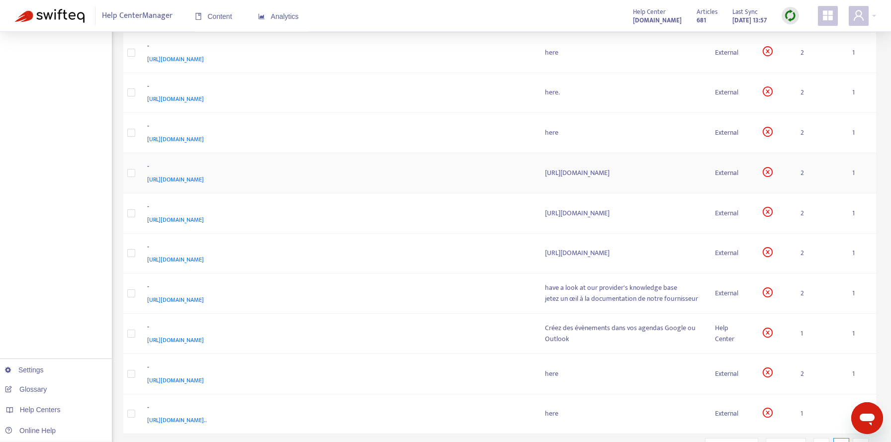
click at [488, 171] on div "-" at bounding box center [336, 167] width 378 height 13
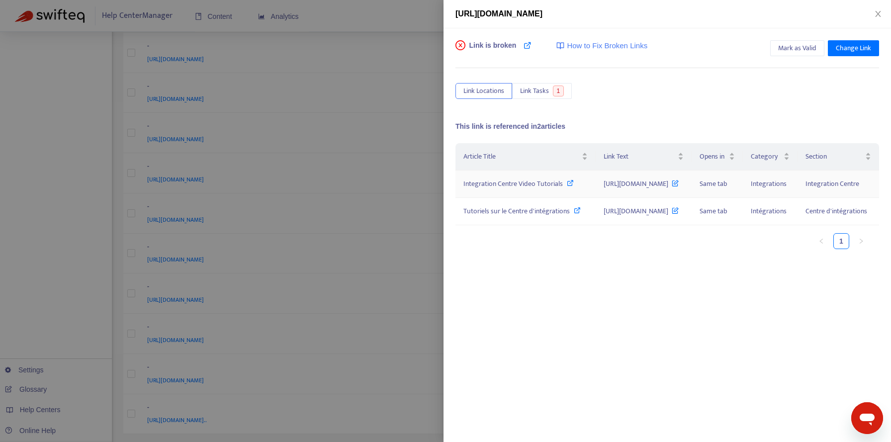
click at [567, 186] on icon at bounding box center [570, 183] width 7 height 7
click at [415, 91] on div at bounding box center [445, 221] width 891 height 442
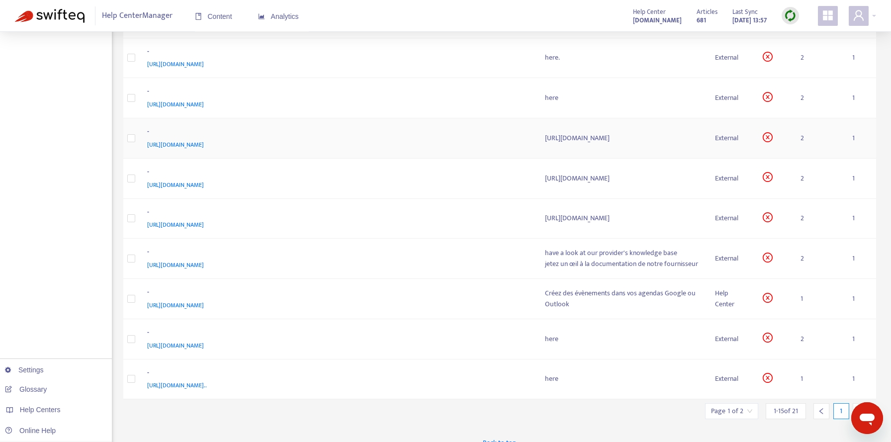
scroll to position [337, 0]
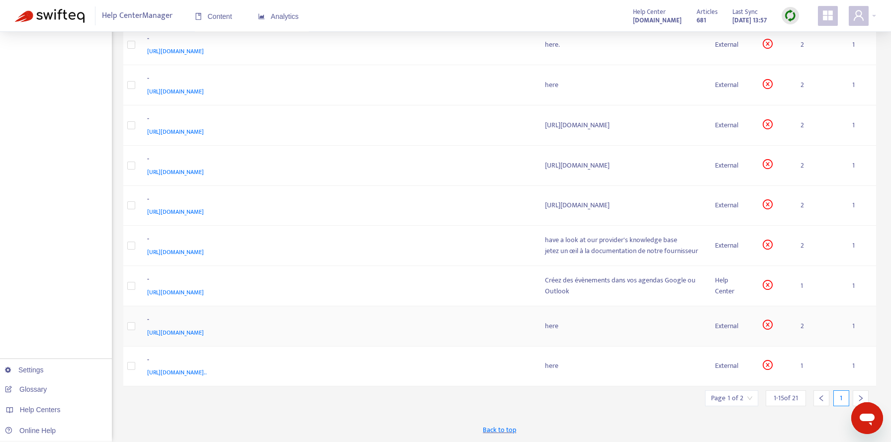
click at [426, 328] on div "[URL][DOMAIN_NAME]" at bounding box center [336, 332] width 378 height 11
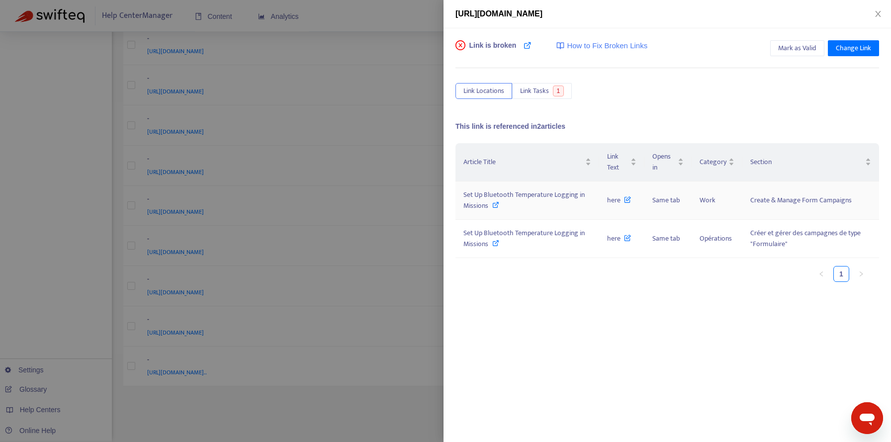
click at [496, 203] on icon at bounding box center [495, 204] width 7 height 7
click at [386, 148] on div at bounding box center [445, 221] width 891 height 442
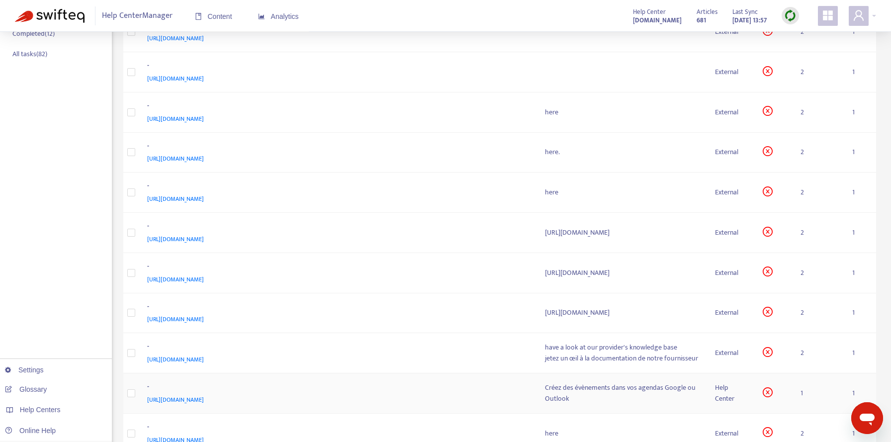
scroll to position [0, 0]
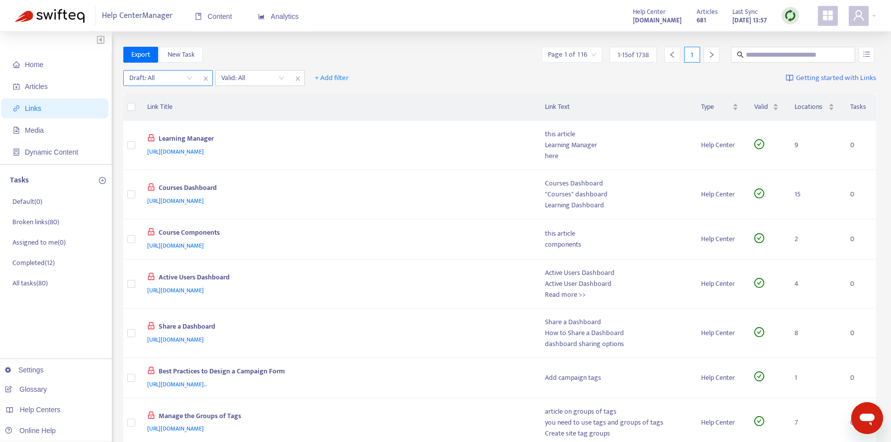
click at [186, 77] on input "search" at bounding box center [160, 78] width 63 height 15
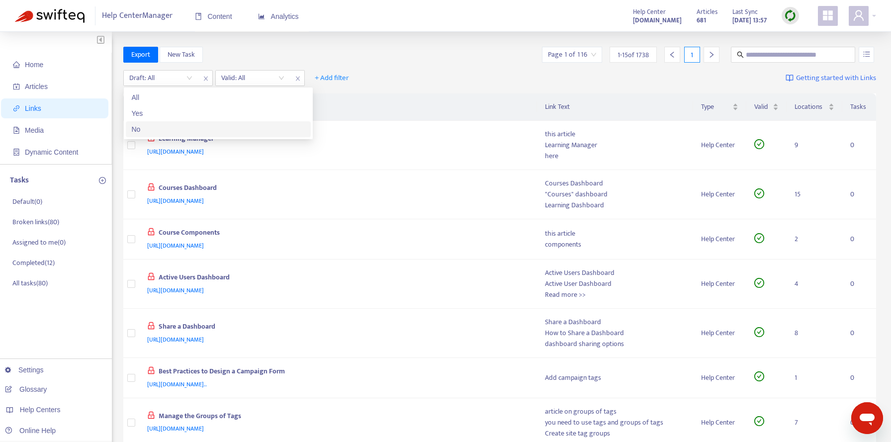
click at [170, 129] on div "No" at bounding box center [218, 129] width 173 height 11
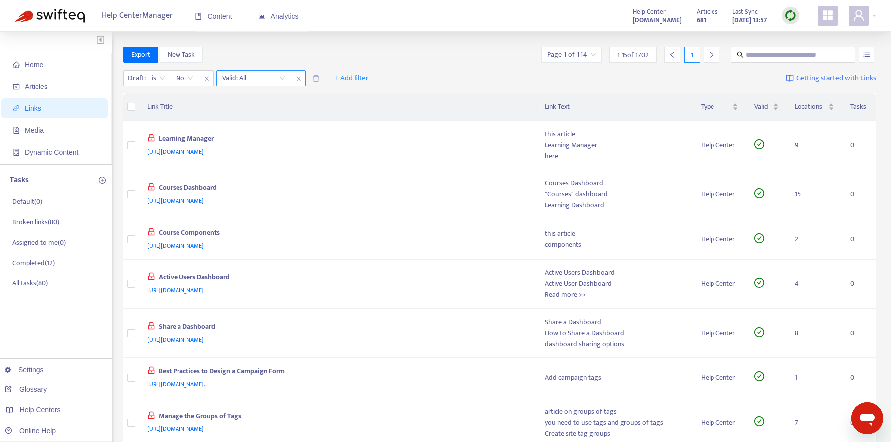
click at [253, 80] on input "search" at bounding box center [253, 78] width 63 height 15
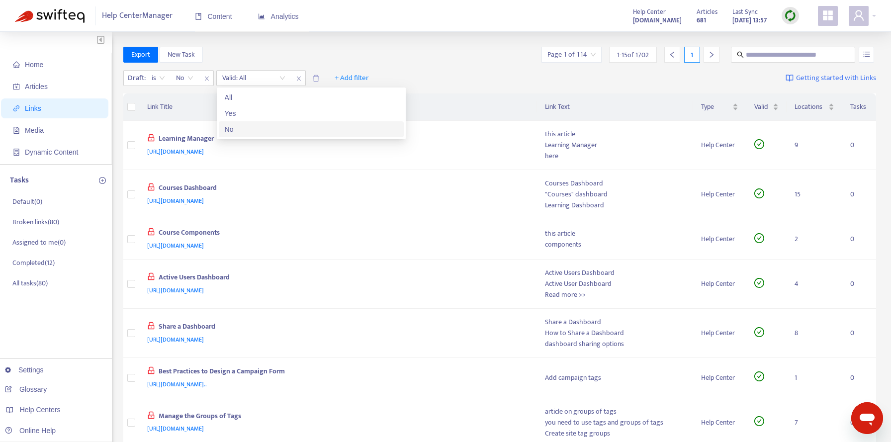
click at [245, 131] on div "No" at bounding box center [311, 129] width 173 height 11
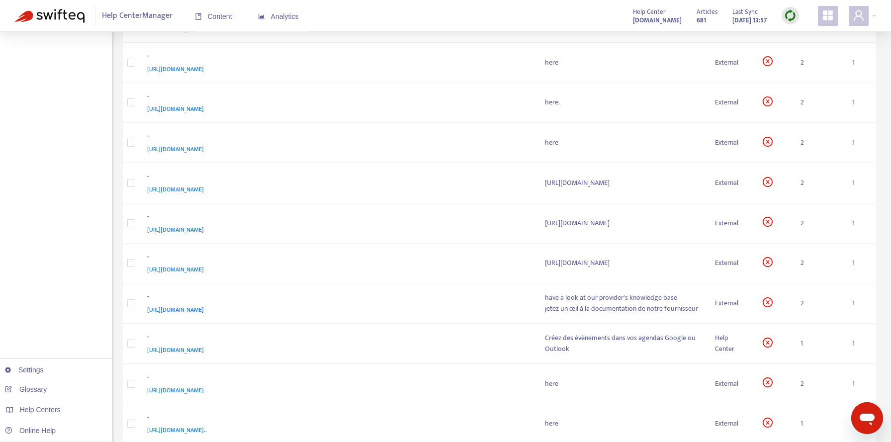
scroll to position [337, 0]
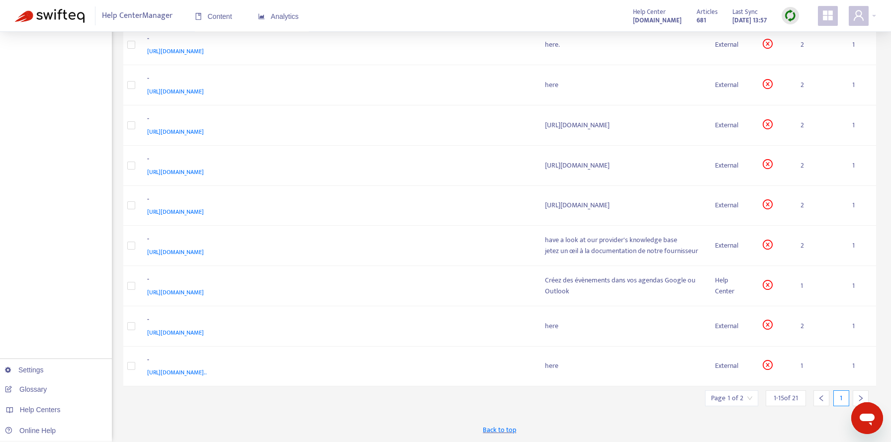
click at [858, 396] on icon "right" at bounding box center [860, 398] width 7 height 7
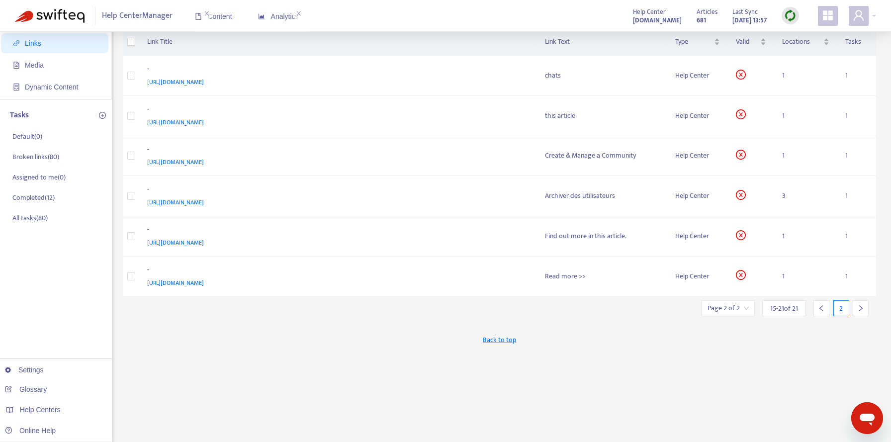
scroll to position [0, 0]
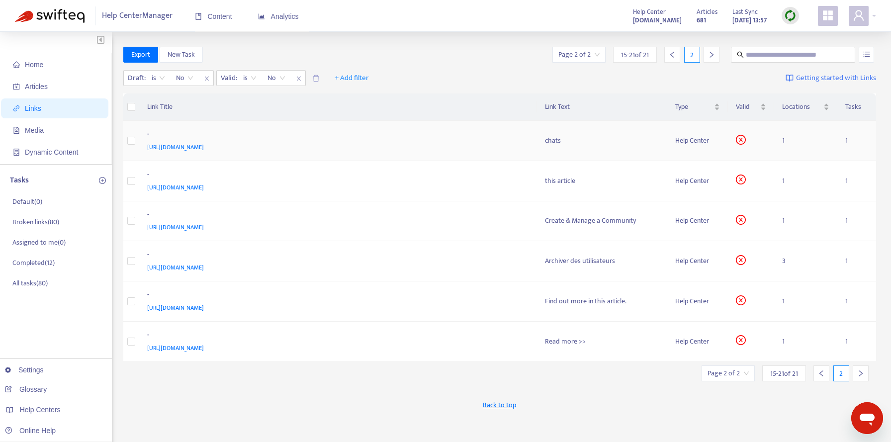
click at [400, 139] on div "-" at bounding box center [336, 135] width 378 height 13
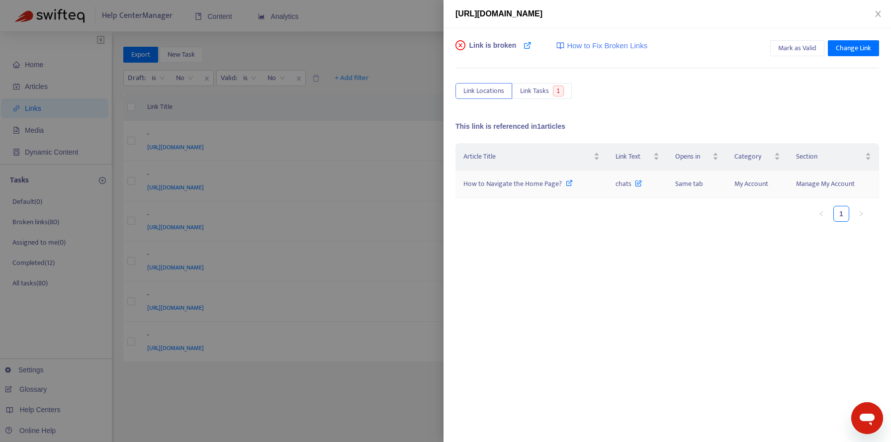
click at [566, 183] on icon at bounding box center [569, 183] width 7 height 7
click at [851, 51] on span "Change Link" at bounding box center [853, 48] width 35 height 11
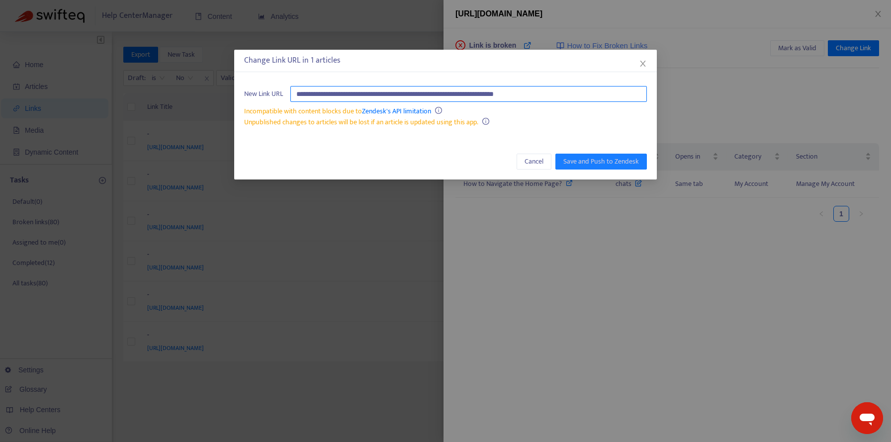
click at [614, 99] on input "**********" at bounding box center [468, 94] width 357 height 16
paste input "text"
type input "**********"
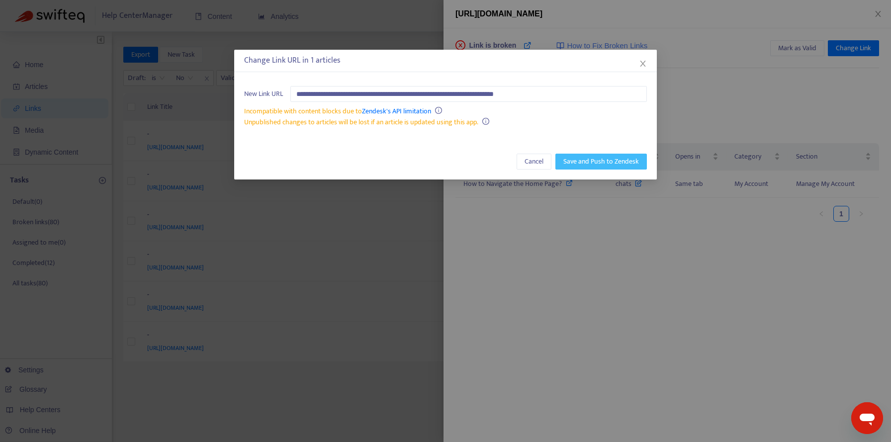
click at [612, 159] on span "Save and Push to Zendesk" at bounding box center [601, 161] width 76 height 11
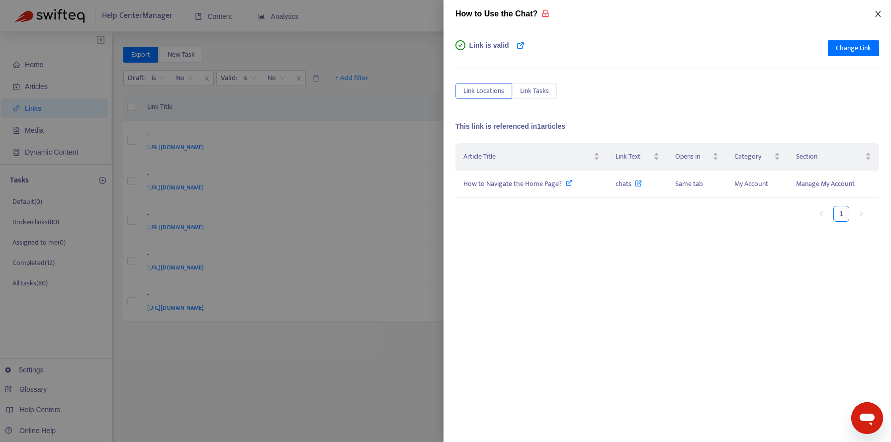
click at [875, 16] on icon "close" at bounding box center [878, 14] width 8 height 8
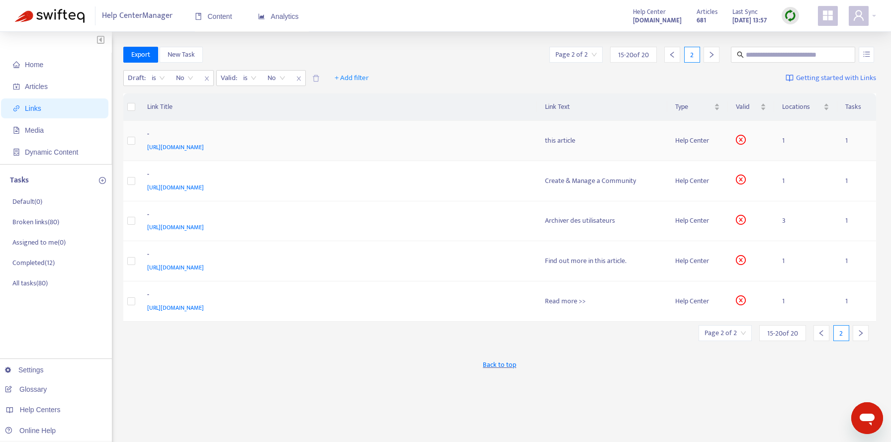
click at [489, 138] on div "-" at bounding box center [336, 135] width 378 height 13
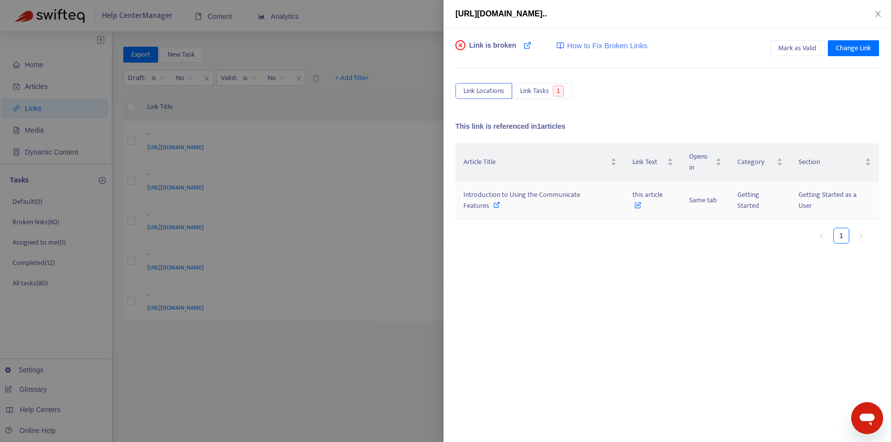
click at [495, 204] on icon at bounding box center [496, 204] width 7 height 7
click at [841, 48] on span "Change Link" at bounding box center [853, 48] width 35 height 11
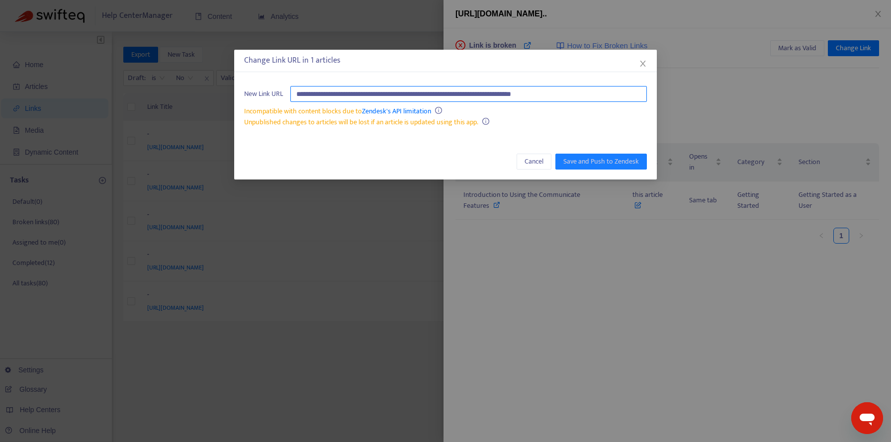
click at [624, 93] on input "**********" at bounding box center [468, 94] width 357 height 16
paste input "**********"
type input "**********"
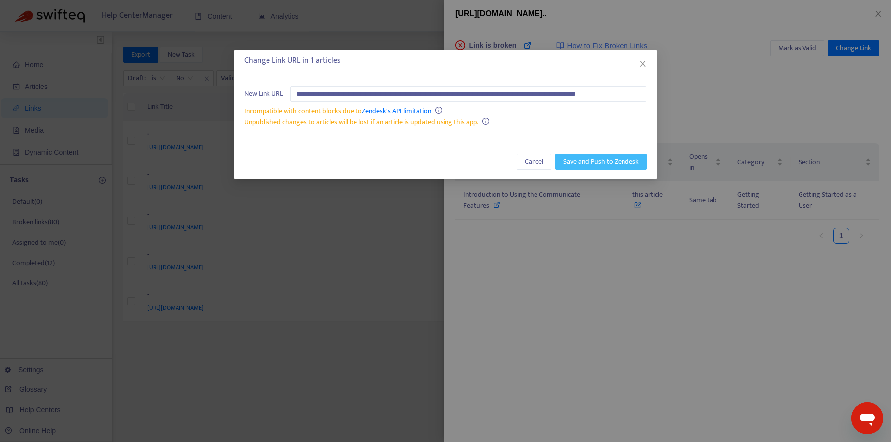
scroll to position [0, 0]
click at [605, 162] on span "Save and Push to Zendesk" at bounding box center [601, 161] width 76 height 11
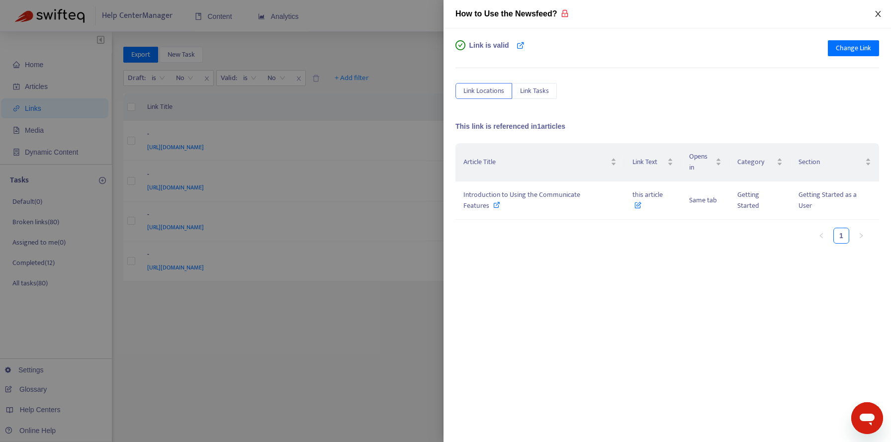
click at [878, 13] on icon "close" at bounding box center [877, 14] width 5 height 6
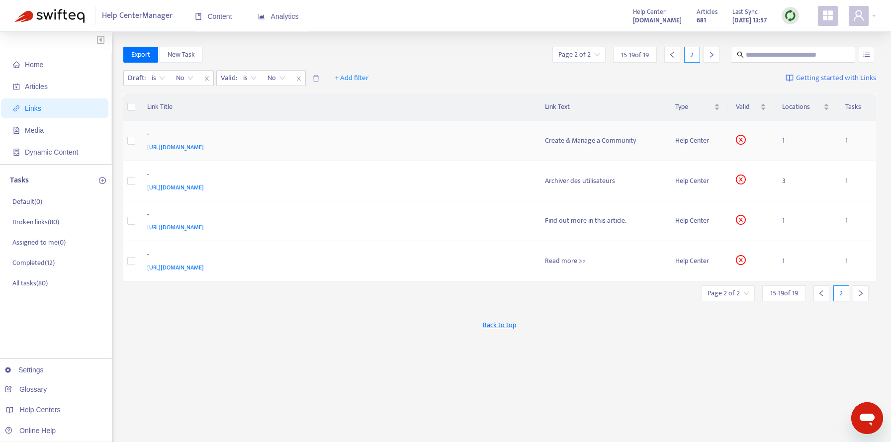
click at [454, 137] on div "-" at bounding box center [336, 135] width 378 height 13
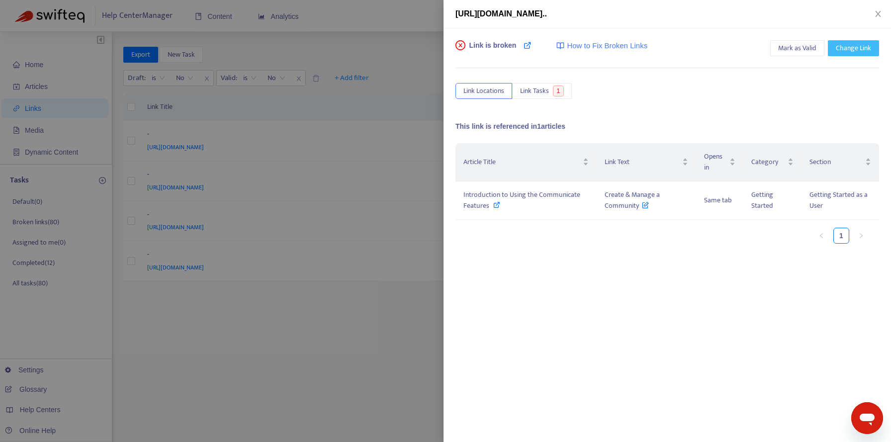
click at [844, 48] on span "Change Link" at bounding box center [853, 48] width 35 height 11
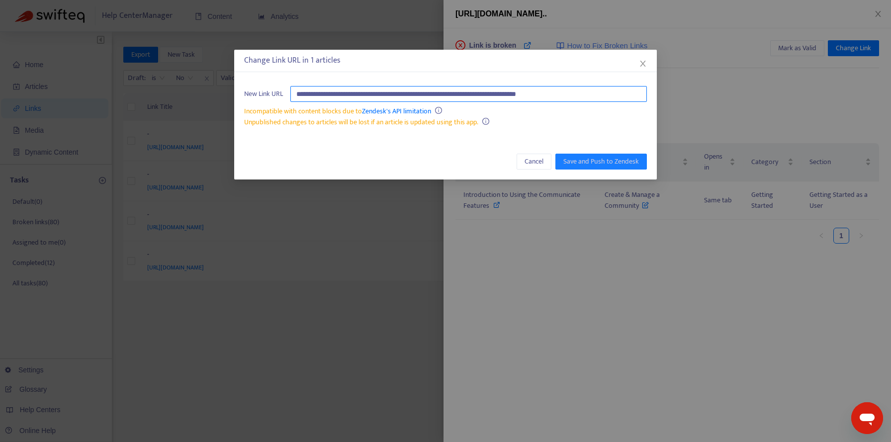
click at [585, 99] on input "**********" at bounding box center [468, 94] width 357 height 16
paste input "text"
type input "**********"
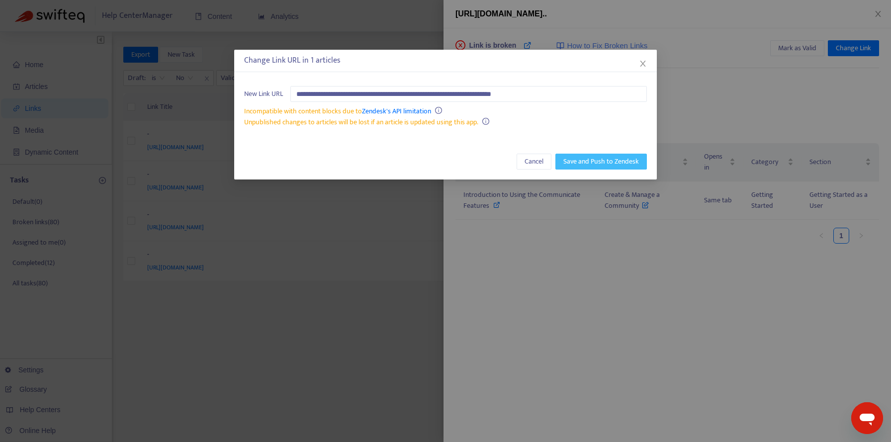
click at [582, 159] on span "Save and Push to Zendesk" at bounding box center [601, 161] width 76 height 11
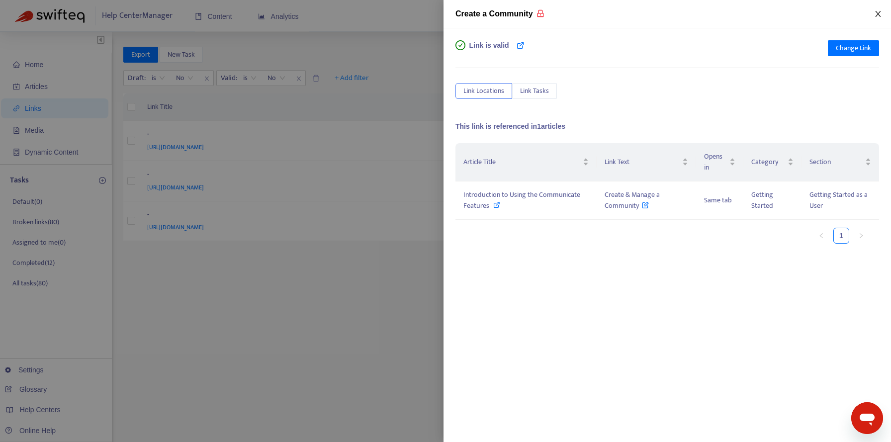
click at [876, 14] on icon "close" at bounding box center [878, 14] width 8 height 8
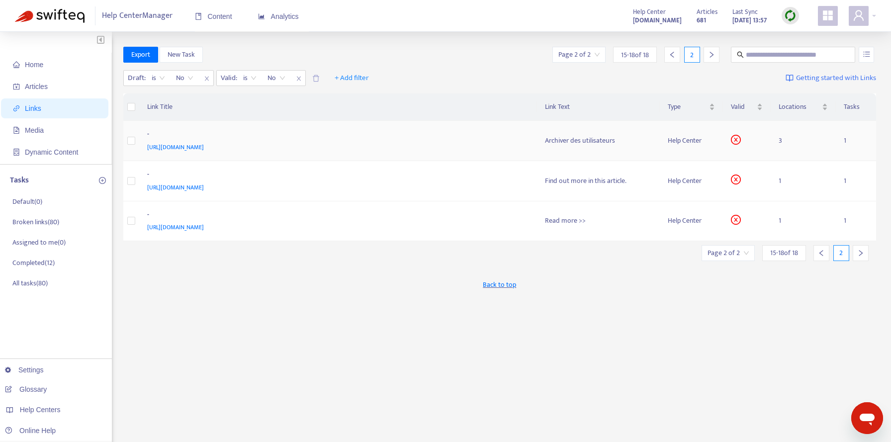
click at [487, 137] on div "-" at bounding box center [336, 135] width 378 height 13
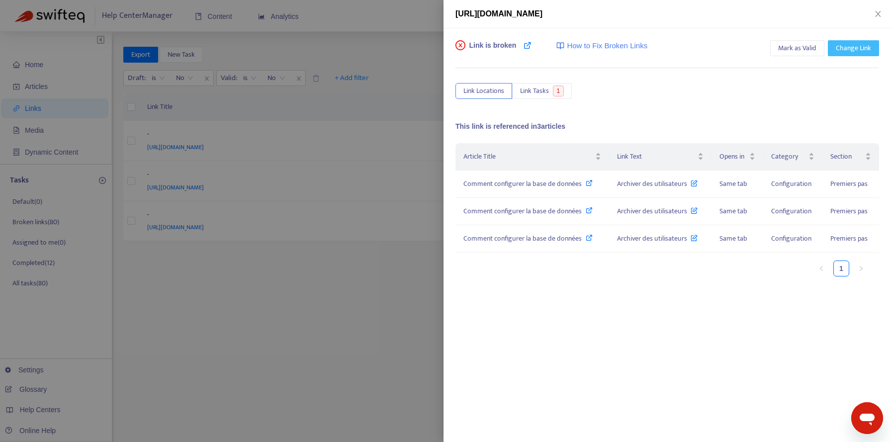
click at [843, 46] on span "Change Link" at bounding box center [853, 48] width 35 height 11
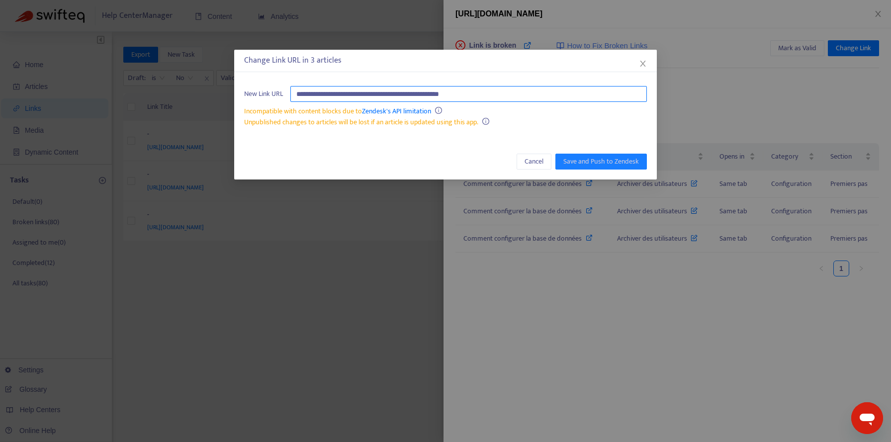
click at [574, 94] on input "**********" at bounding box center [468, 94] width 357 height 16
paste input "**********"
type input "**********"
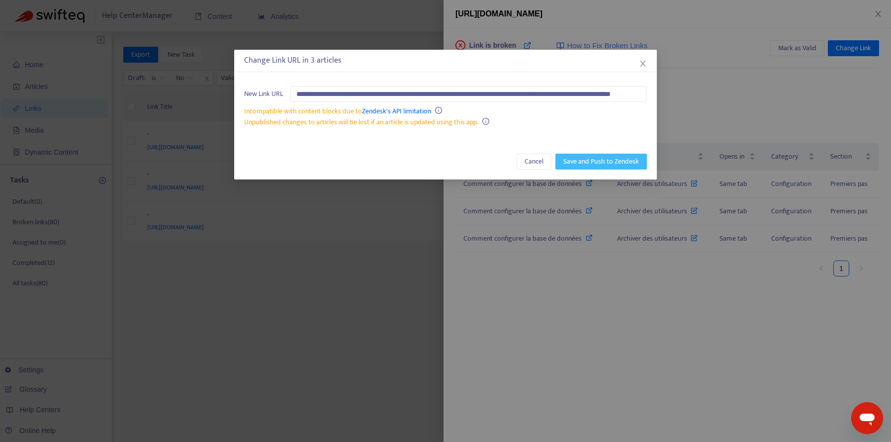
scroll to position [0, 0]
click at [580, 162] on span "Save and Push to Zendesk" at bounding box center [601, 161] width 76 height 11
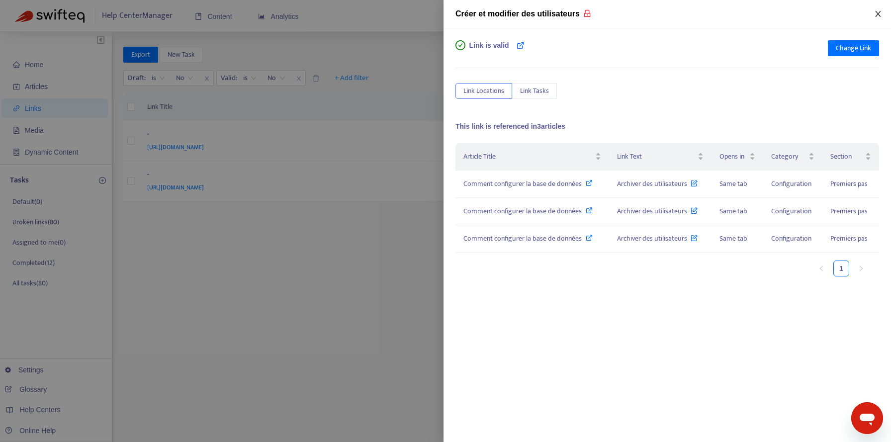
click at [874, 15] on button "Close" at bounding box center [878, 13] width 14 height 9
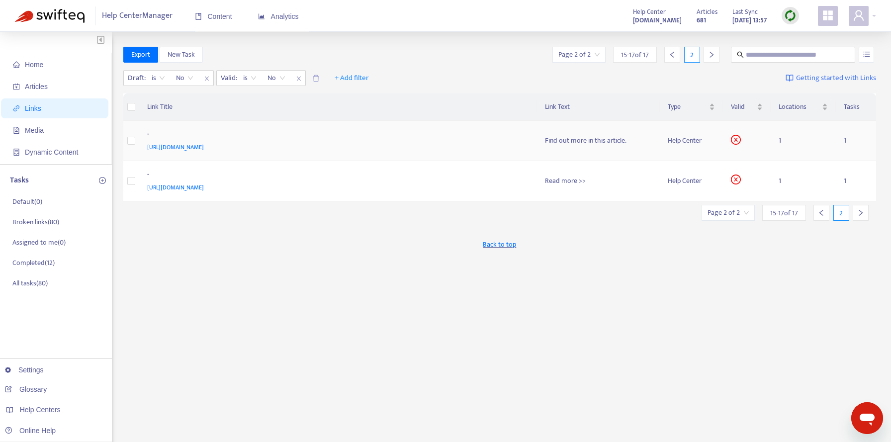
click at [452, 137] on div "-" at bounding box center [336, 135] width 378 height 13
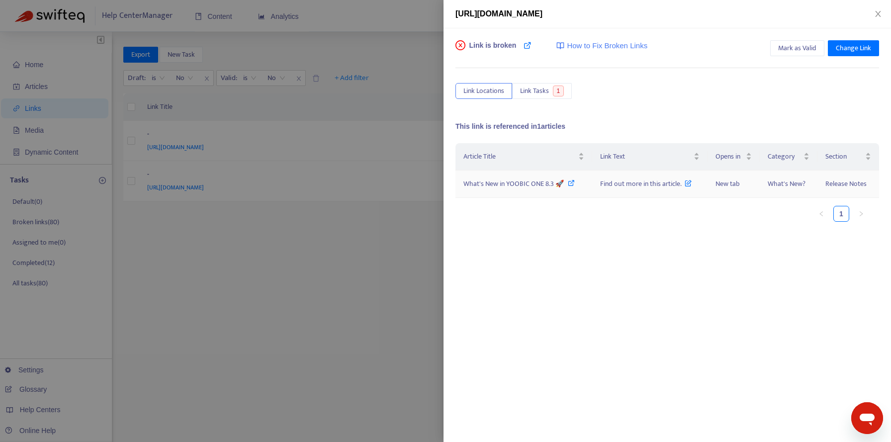
click at [568, 182] on icon at bounding box center [571, 183] width 7 height 7
click at [839, 47] on span "Change Link" at bounding box center [853, 48] width 35 height 11
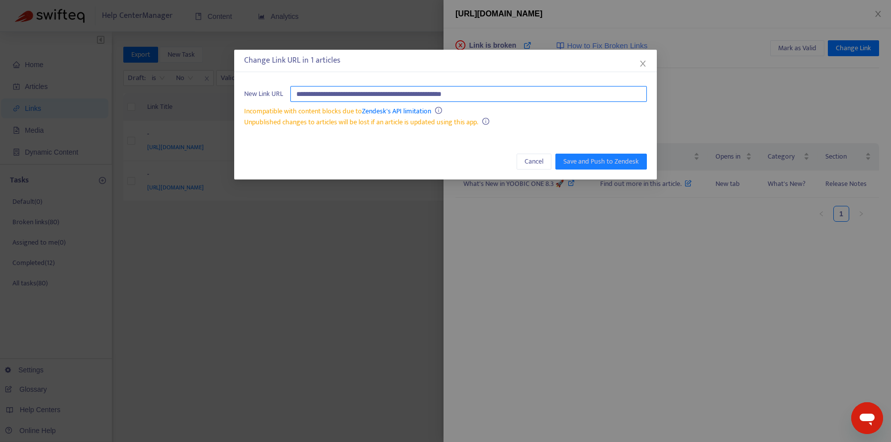
click at [601, 94] on input "**********" at bounding box center [468, 94] width 357 height 16
paste input "**********"
type input "**********"
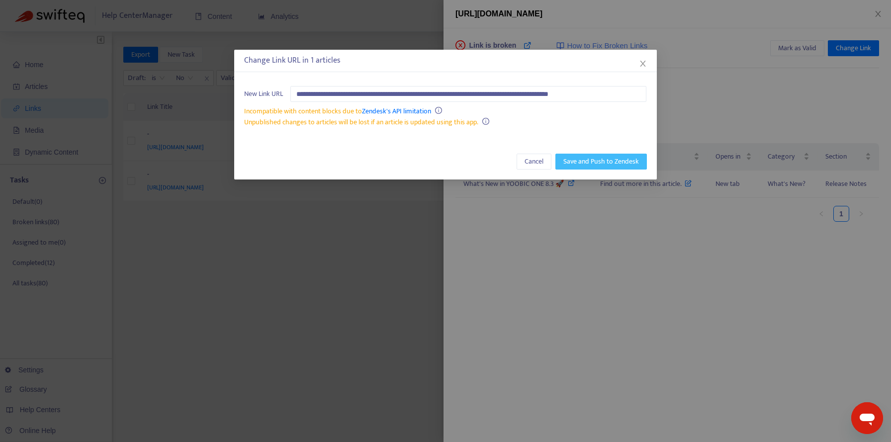
click at [593, 163] on span "Save and Push to Zendesk" at bounding box center [601, 161] width 76 height 11
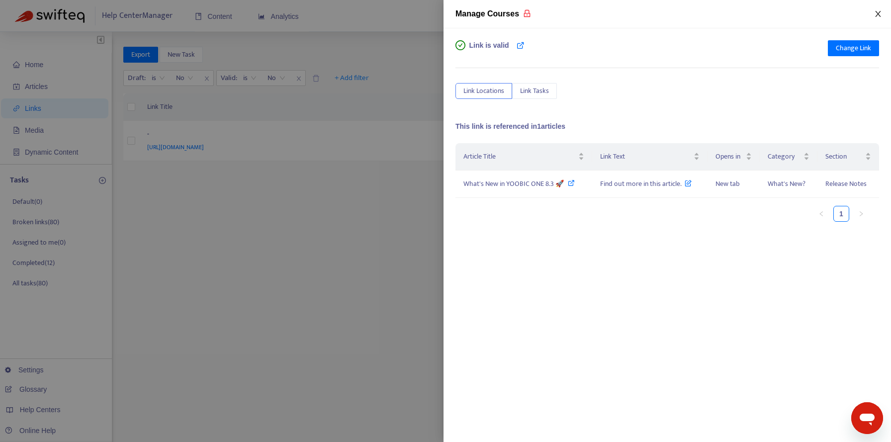
click at [877, 12] on icon "close" at bounding box center [878, 14] width 8 height 8
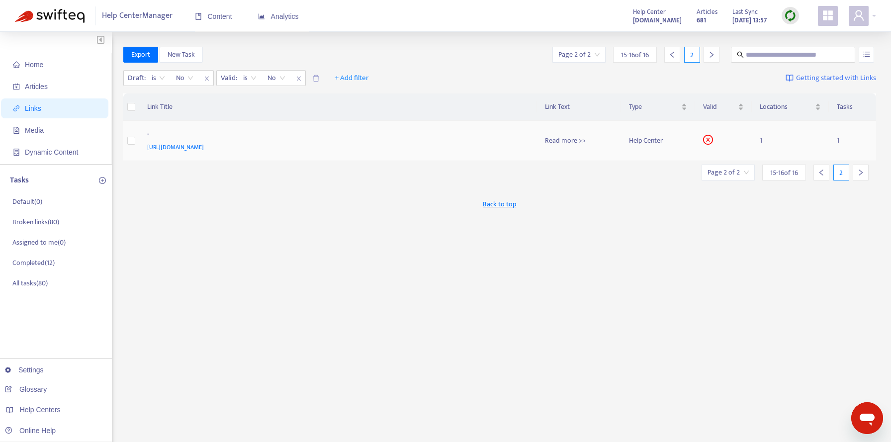
click at [478, 137] on div "-" at bounding box center [336, 135] width 378 height 13
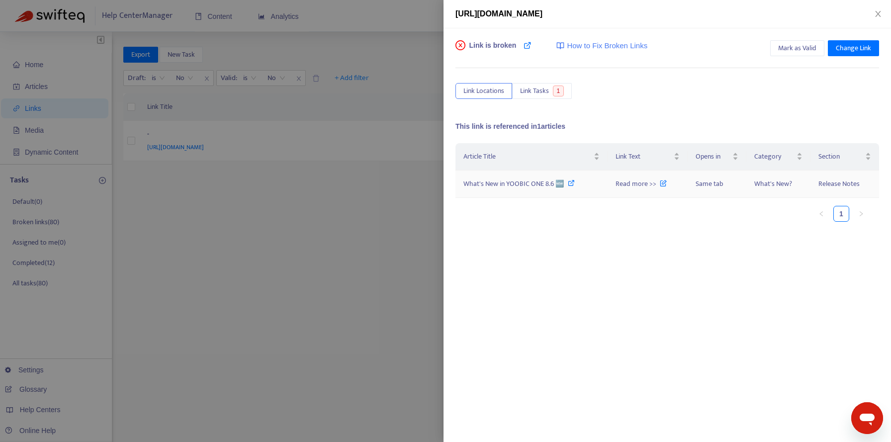
click at [568, 182] on icon at bounding box center [571, 183] width 7 height 7
click at [850, 44] on span "Change Link" at bounding box center [853, 48] width 35 height 11
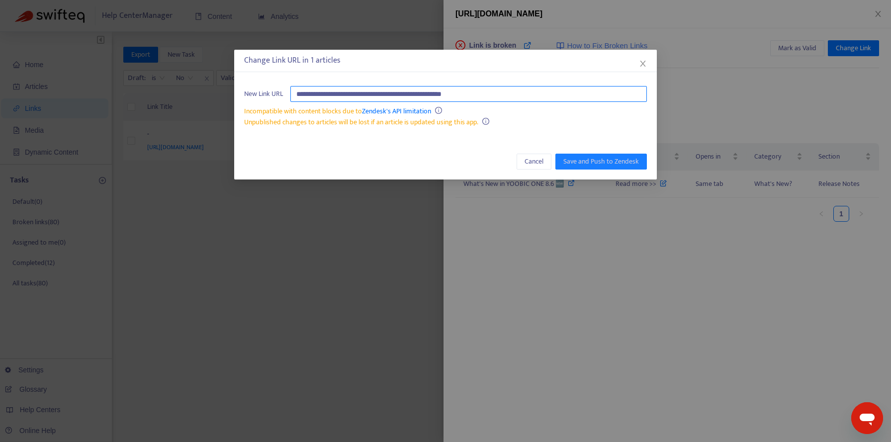
click at [574, 87] on input "**********" at bounding box center [468, 94] width 357 height 16
paste input "**********"
type input "**********"
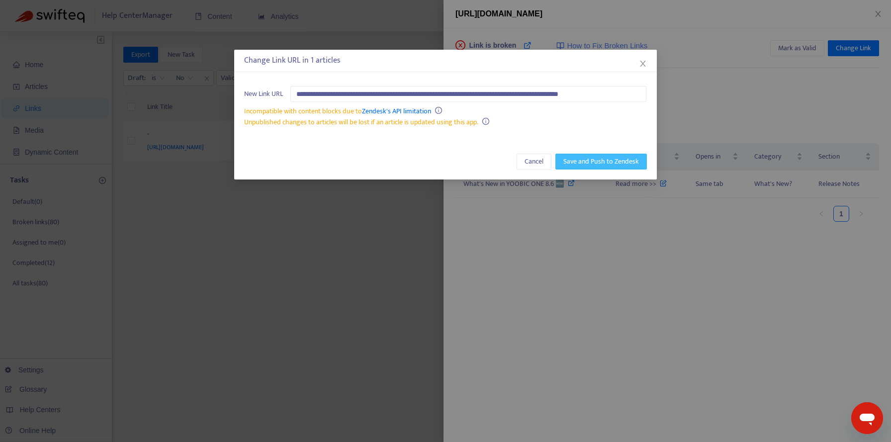
scroll to position [0, 0]
click at [584, 168] on button "Save and Push to Zendesk" at bounding box center [601, 162] width 92 height 16
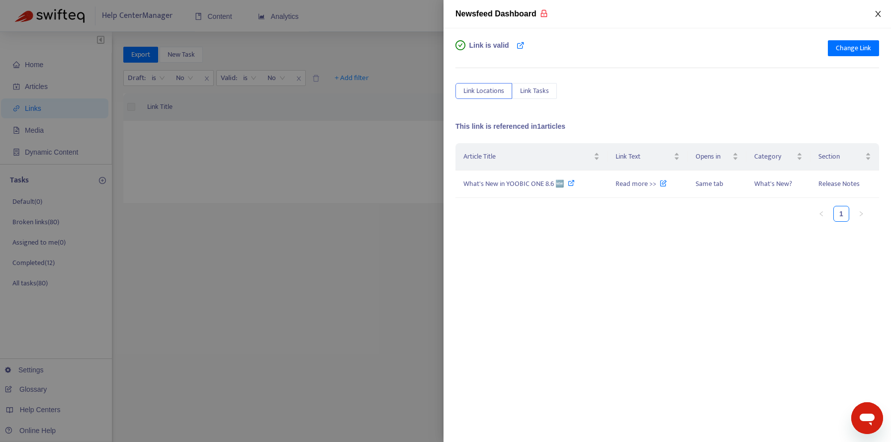
click at [879, 14] on icon "close" at bounding box center [878, 14] width 8 height 8
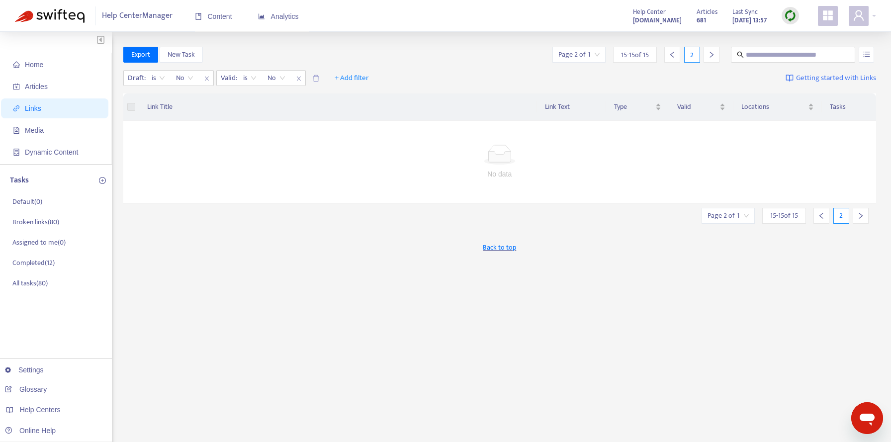
click at [825, 214] on icon "left" at bounding box center [821, 215] width 7 height 7
